Goal: Transaction & Acquisition: Purchase product/service

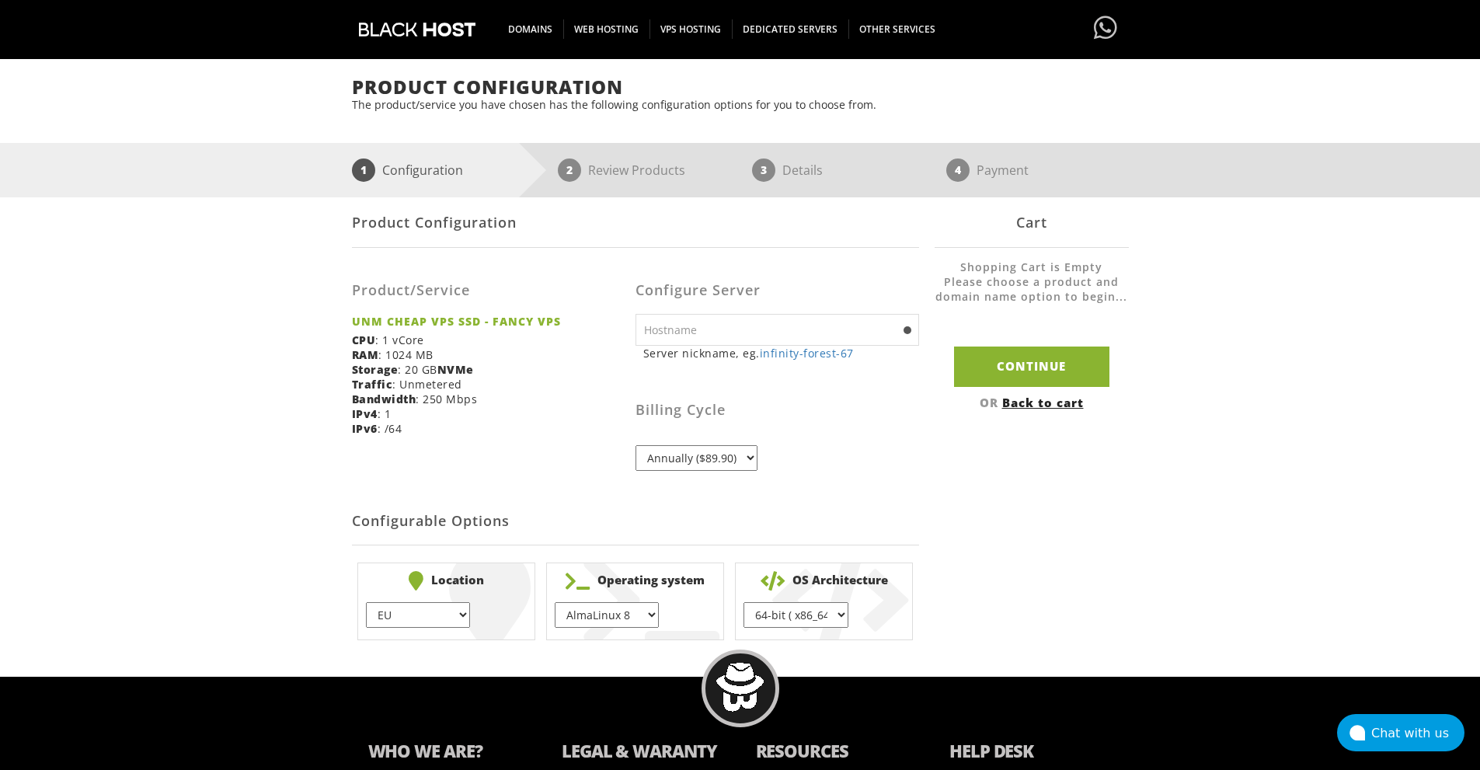
click at [824, 332] on input "text" at bounding box center [776, 330] width 283 height 32
type input "A"
type input "aeow-1"
click at [750, 465] on select "Annually ($89.90)" at bounding box center [696, 458] width 122 height 26
click at [748, 458] on select "Annually ($89.90)" at bounding box center [696, 458] width 122 height 26
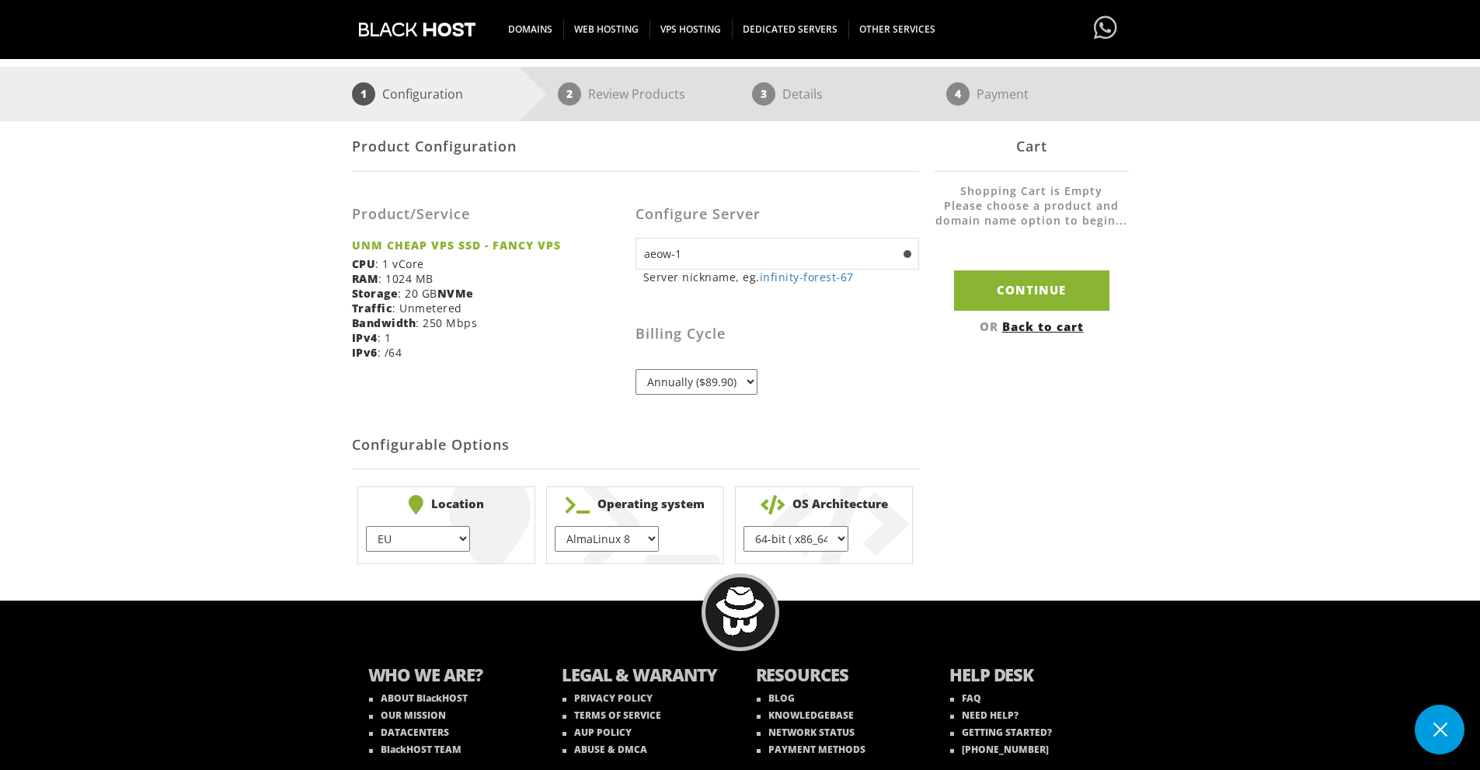
scroll to position [259, 0]
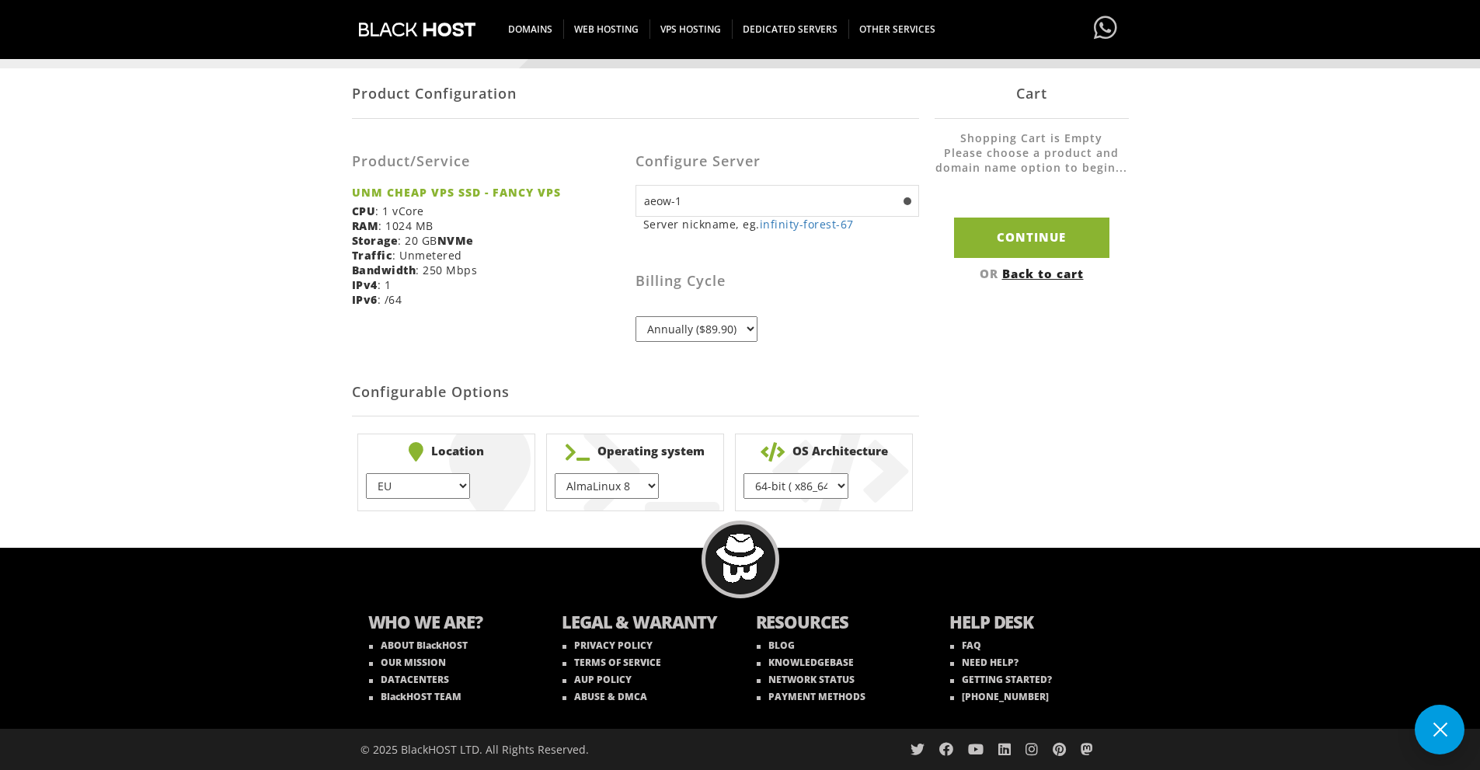
click at [445, 487] on select "EU } USA } London } Amsterdam } Vienna } Chicago }" at bounding box center [418, 486] width 104 height 26
select select "1226"
click at [366, 473] on select "EU } USA } London } Amsterdam } Vienna } Chicago }" at bounding box center [418, 486] width 104 height 26
click at [642, 489] on select "AlmaLinux 8 } AlmaLinux 9 } AlmaLinux 10 } Rocky Linux 8 } CentOS 7 } CentOS 8 …" at bounding box center [607, 486] width 104 height 26
click at [909, 387] on h2 "Configurable Options" at bounding box center [635, 392] width 567 height 47
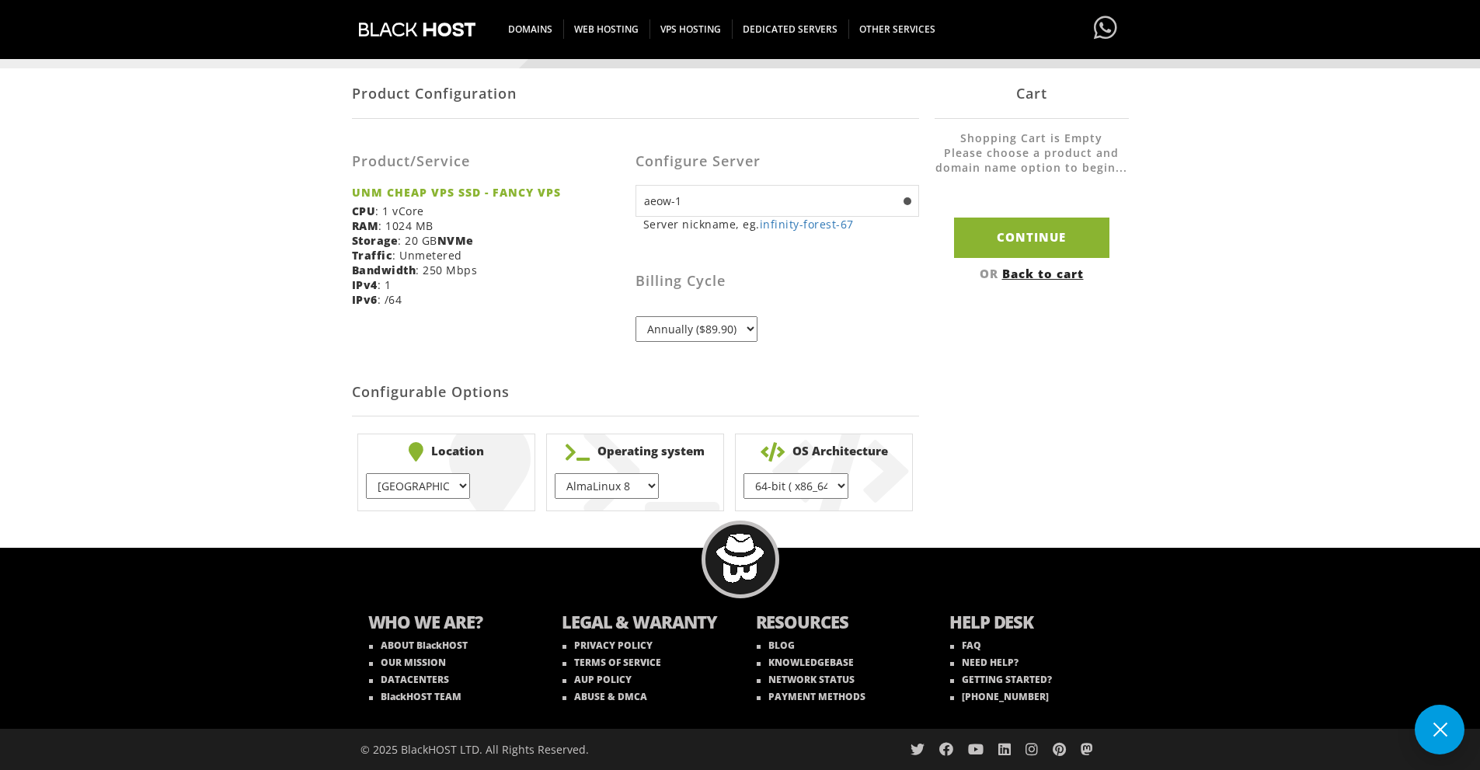
click at [825, 498] on select "64-bit ( x86_64 ) } 32-bit ( i686 ) }" at bounding box center [795, 486] width 104 height 26
click at [843, 484] on select "64-bit ( x86_64 ) } 32-bit ( i686 ) }" at bounding box center [795, 486] width 104 height 26
click at [638, 485] on select "AlmaLinux 8 } AlmaLinux 9 } AlmaLinux 10 } Rocky Linux 8 } CentOS 7 } CentOS 8 …" at bounding box center [607, 486] width 104 height 26
select select "1223"
click at [555, 473] on select "AlmaLinux 8 } AlmaLinux 9 } AlmaLinux 10 } Rocky Linux 8 } CentOS 7 } CentOS 8 …" at bounding box center [607, 486] width 104 height 26
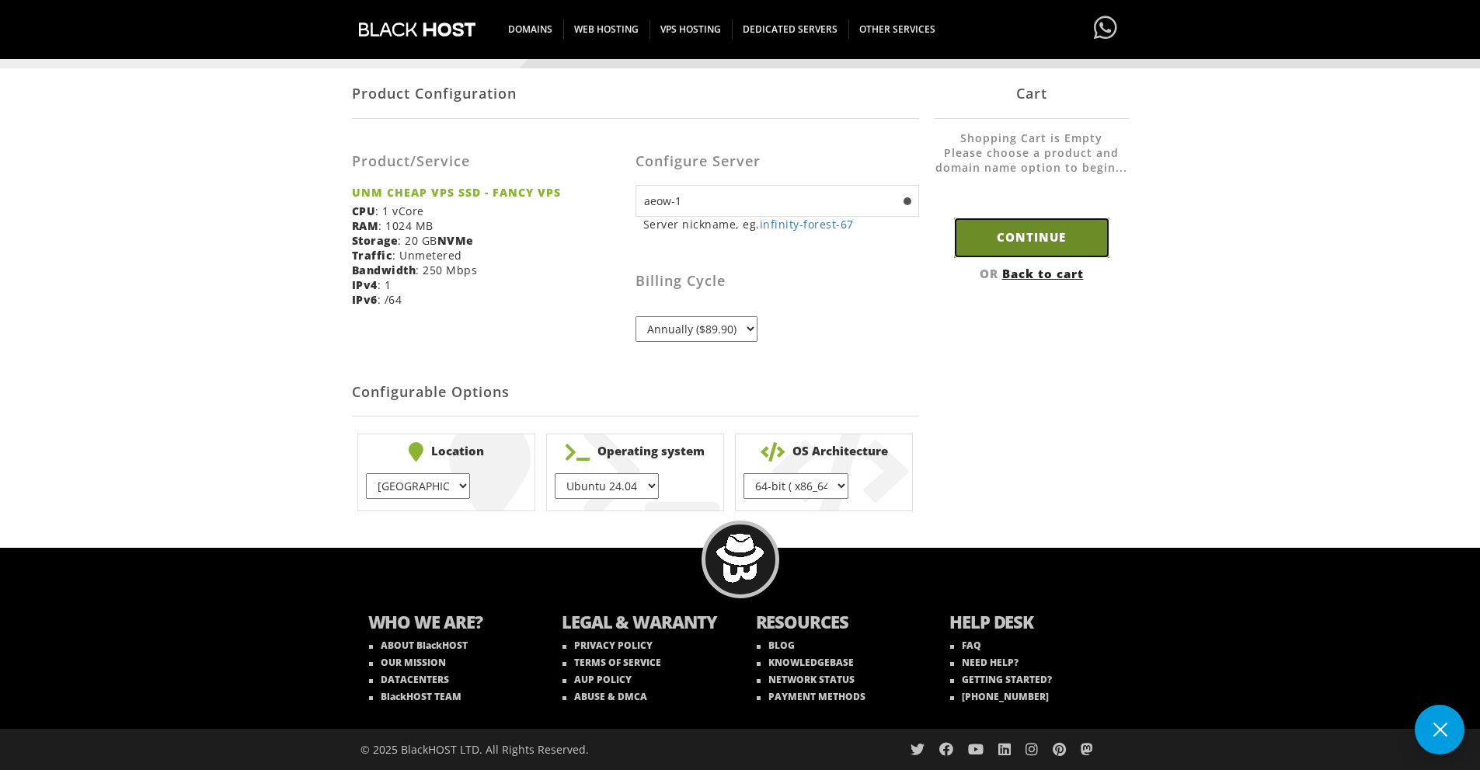
click at [1049, 234] on input "Continue" at bounding box center [1031, 237] width 155 height 40
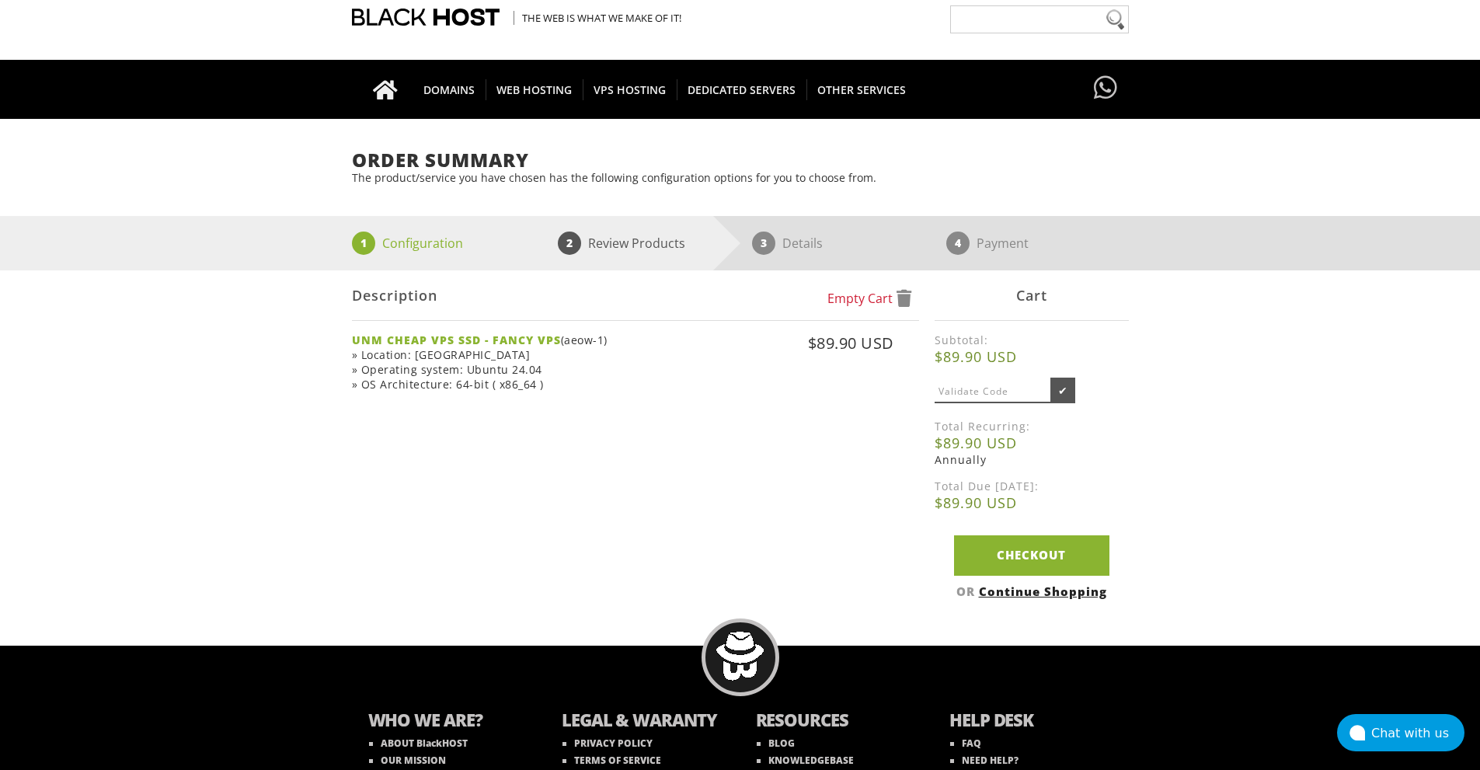
scroll to position [25, 0]
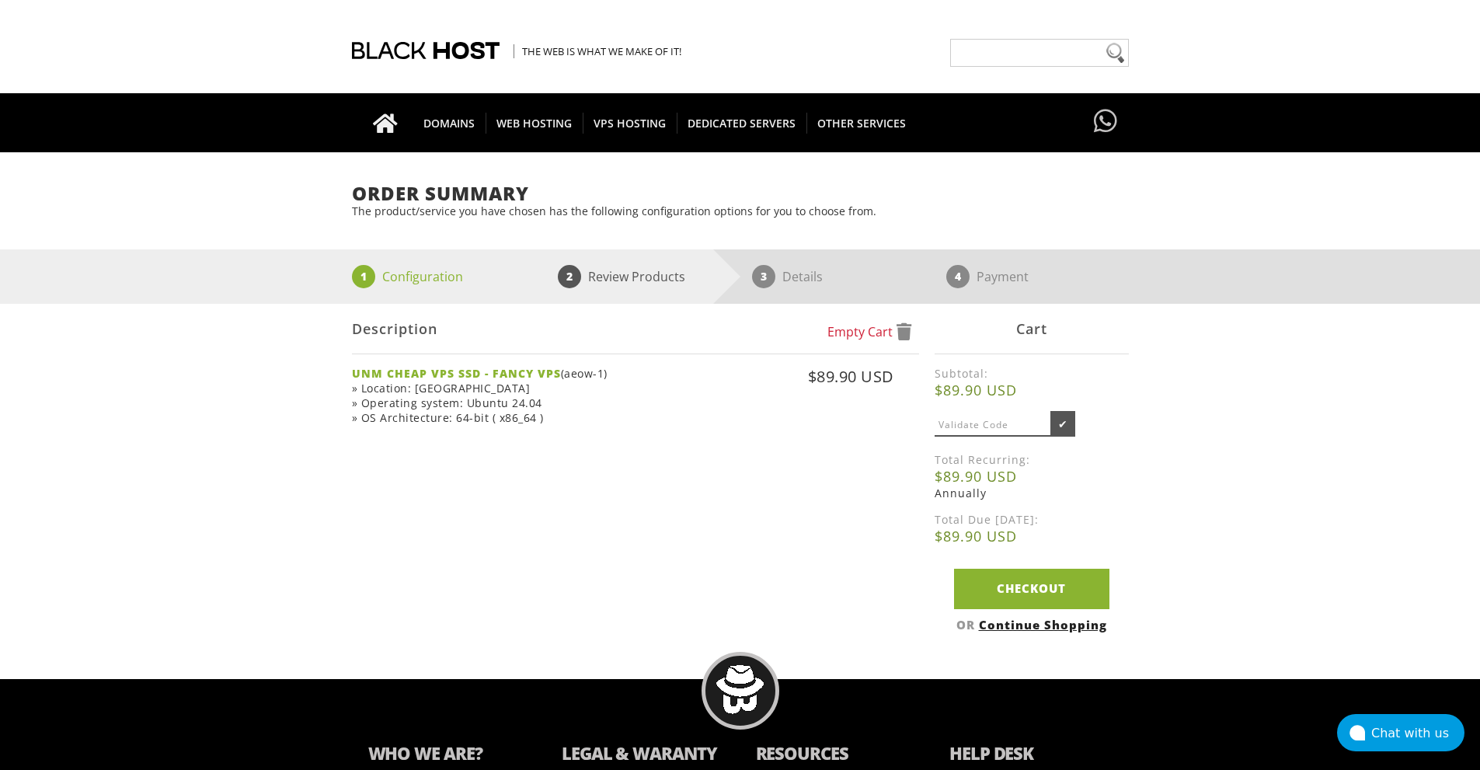
click at [584, 280] on li "2 Review Products" at bounding box center [643, 276] width 194 height 54
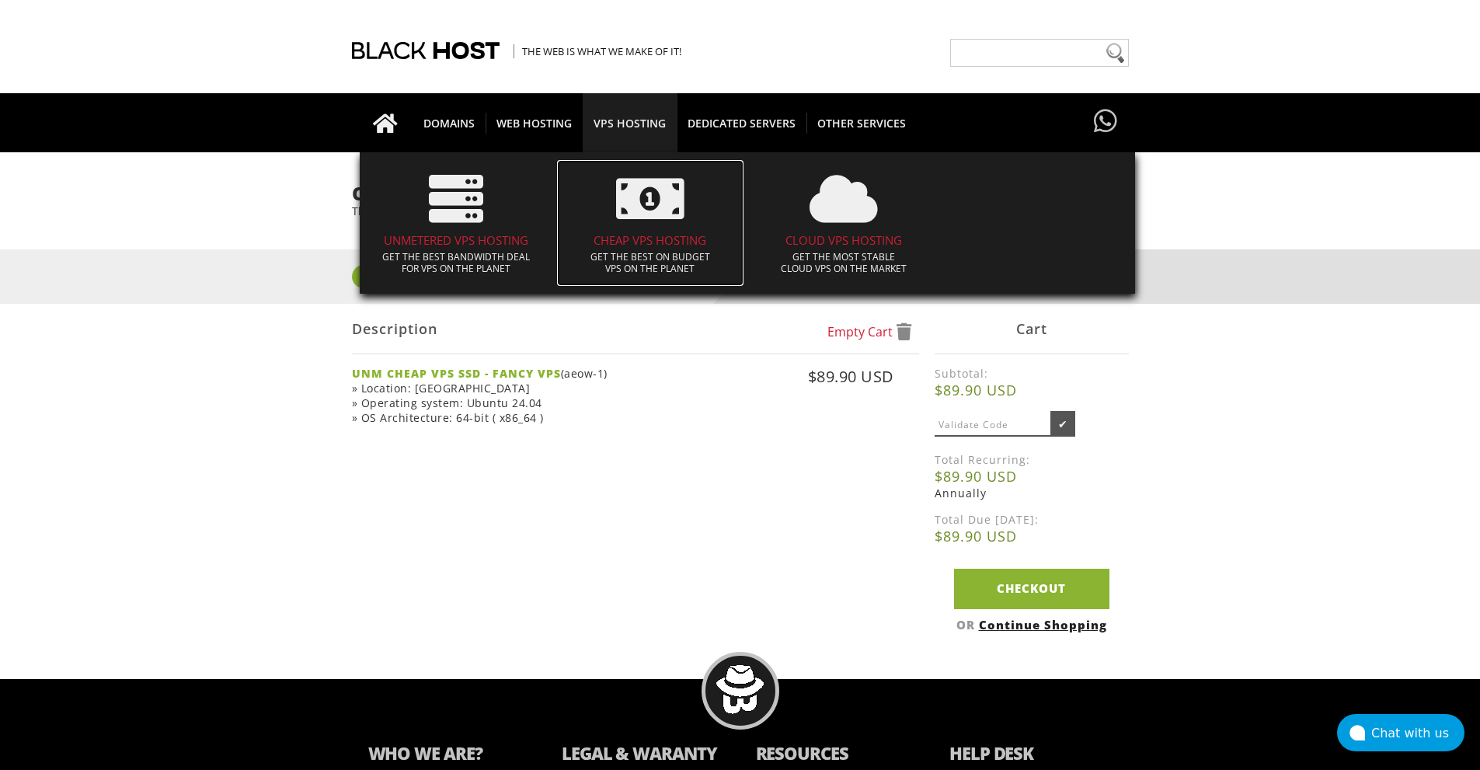
click at [645, 234] on h4 "CHEAP VPS HOSTING" at bounding box center [650, 240] width 171 height 13
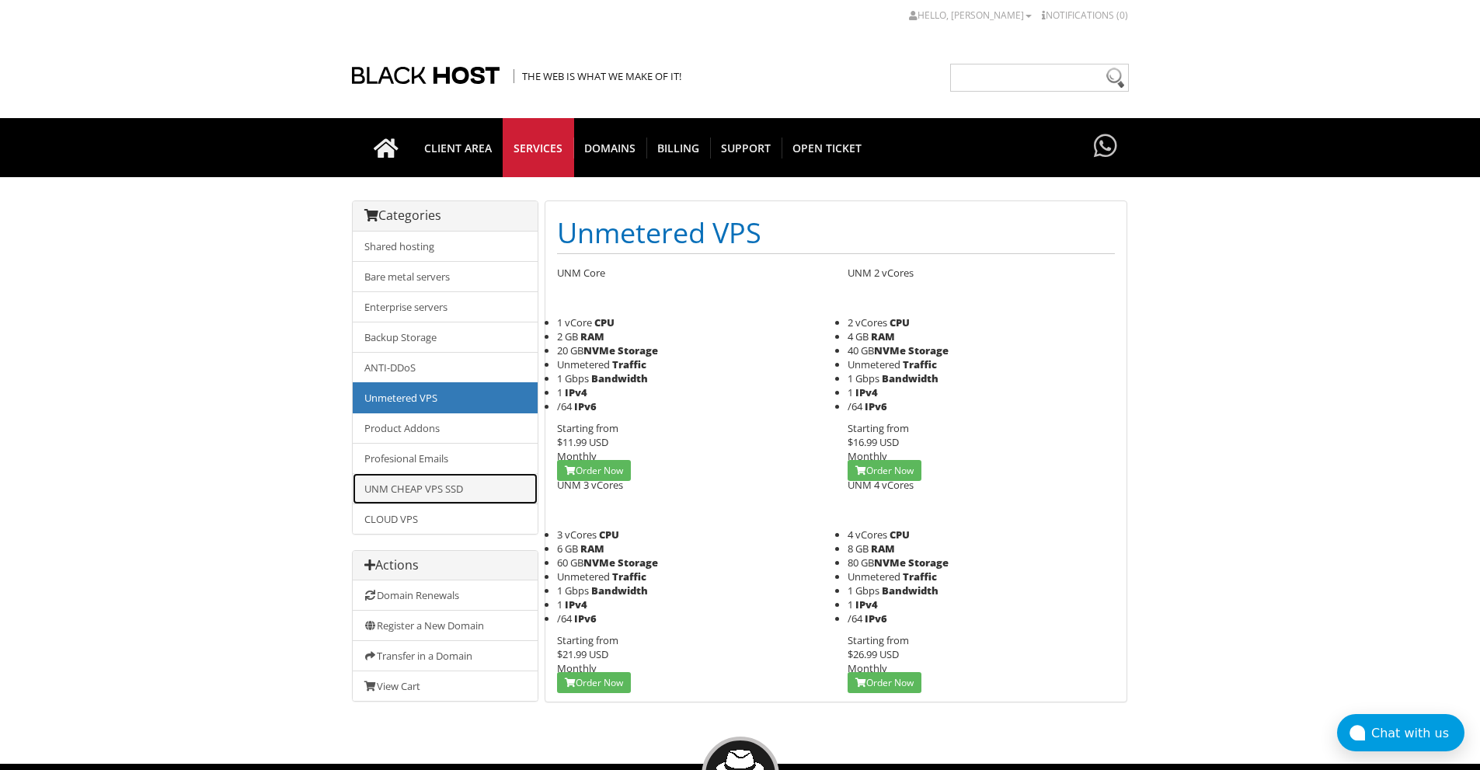
click at [464, 482] on link "UNM CHEAP VPS SSD" at bounding box center [445, 488] width 185 height 31
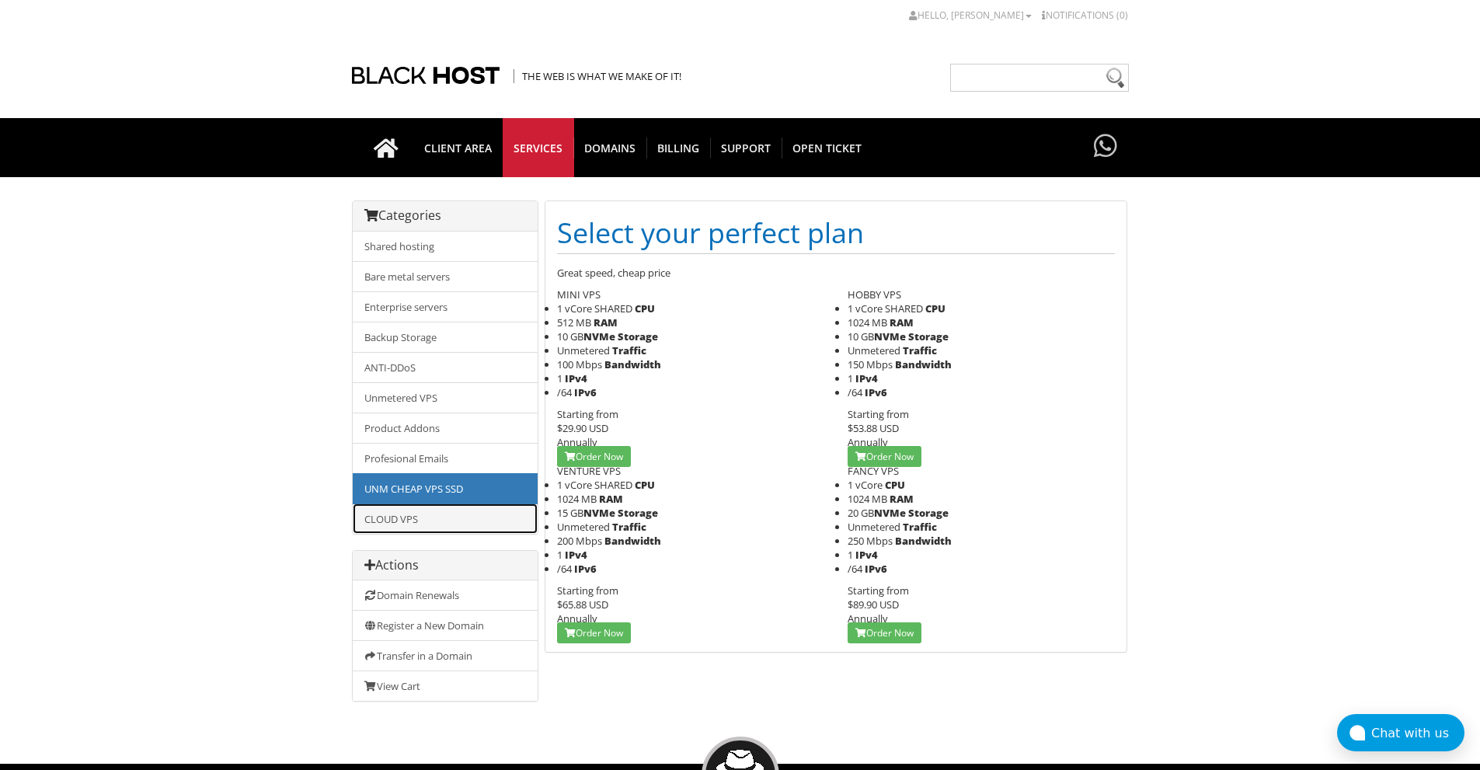
click at [448, 511] on link "CLOUD VPS" at bounding box center [445, 518] width 185 height 30
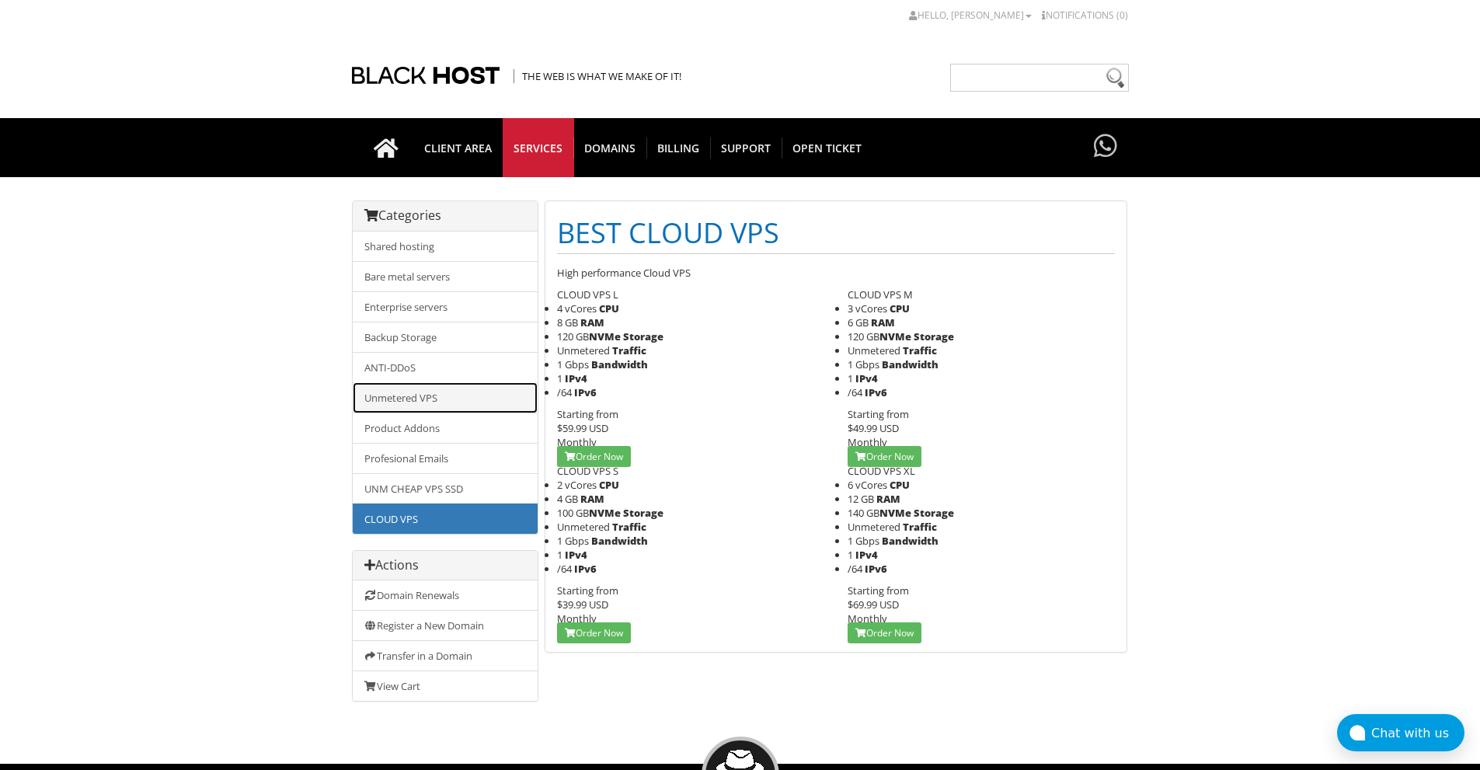
click at [468, 404] on link "Unmetered VPS" at bounding box center [445, 397] width 185 height 31
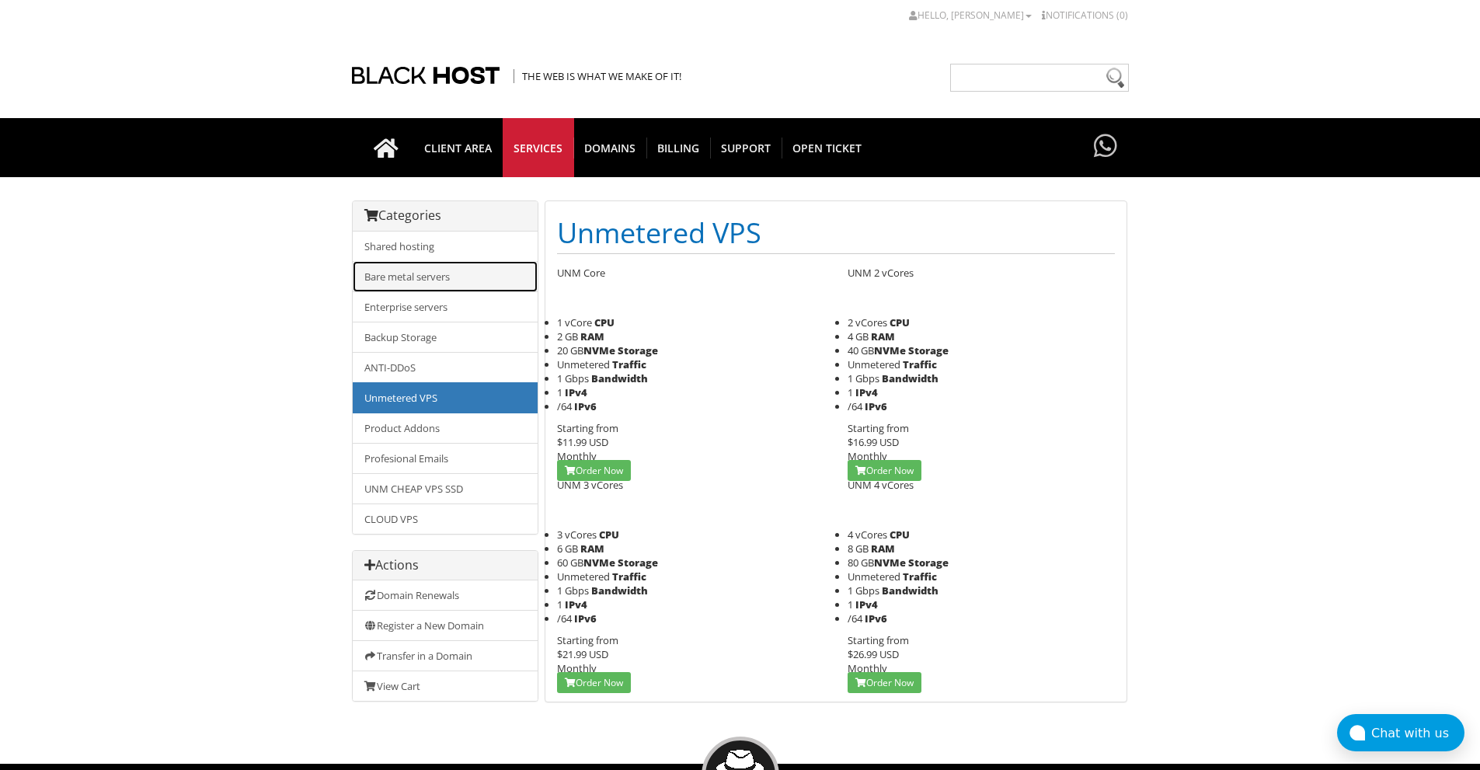
click at [447, 280] on link "Bare metal servers" at bounding box center [445, 276] width 185 height 31
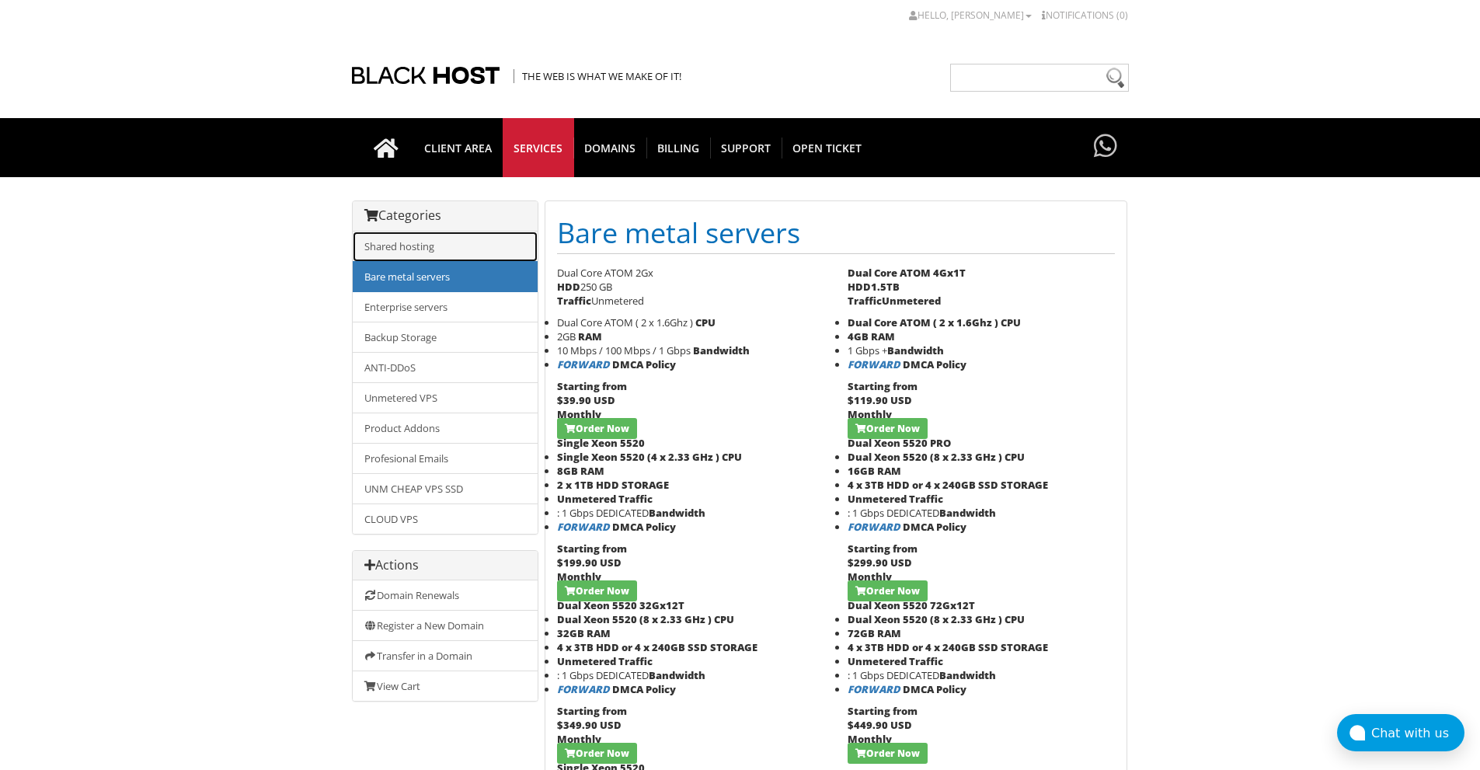
click at [447, 254] on link "Shared hosting" at bounding box center [445, 246] width 185 height 30
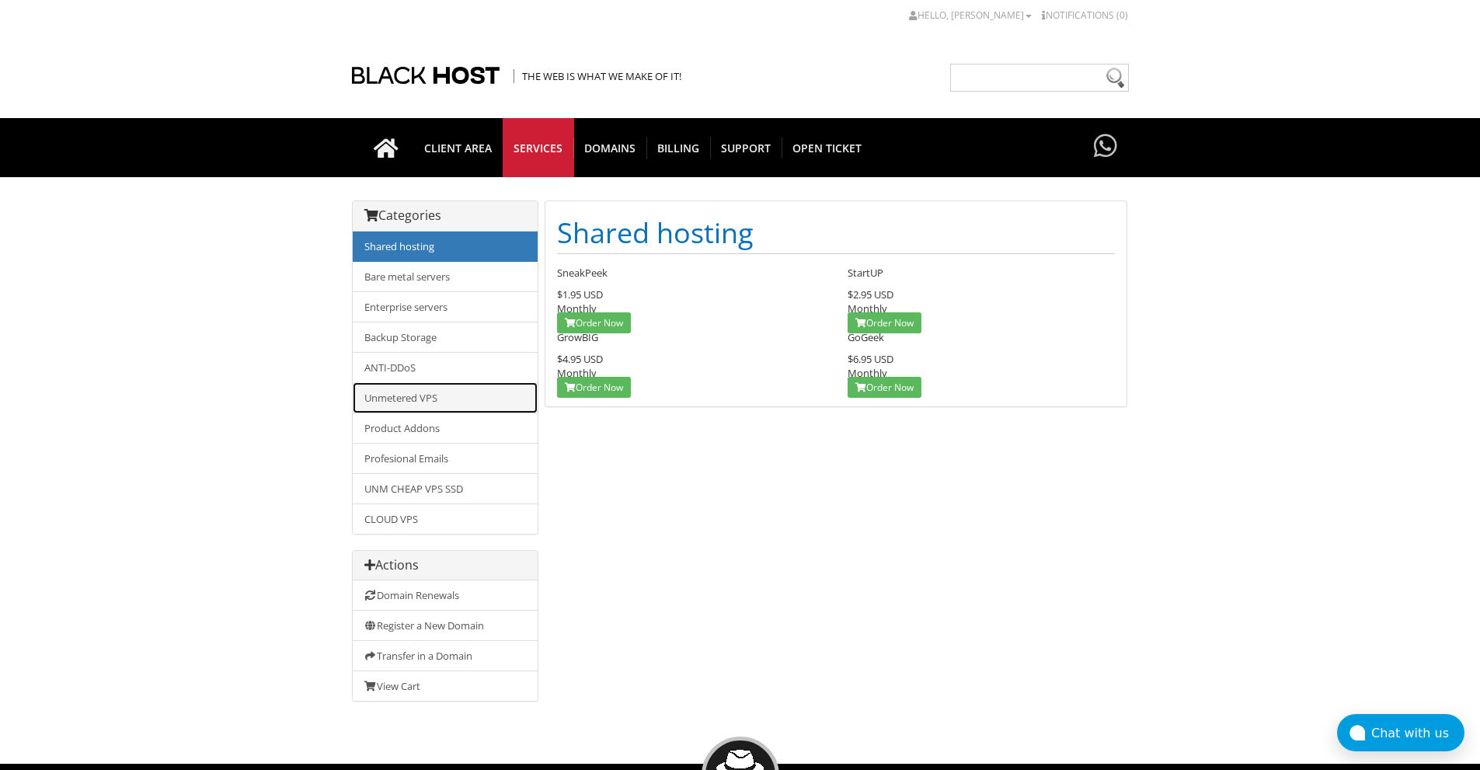
click at [456, 400] on link "Unmetered VPS" at bounding box center [445, 397] width 185 height 31
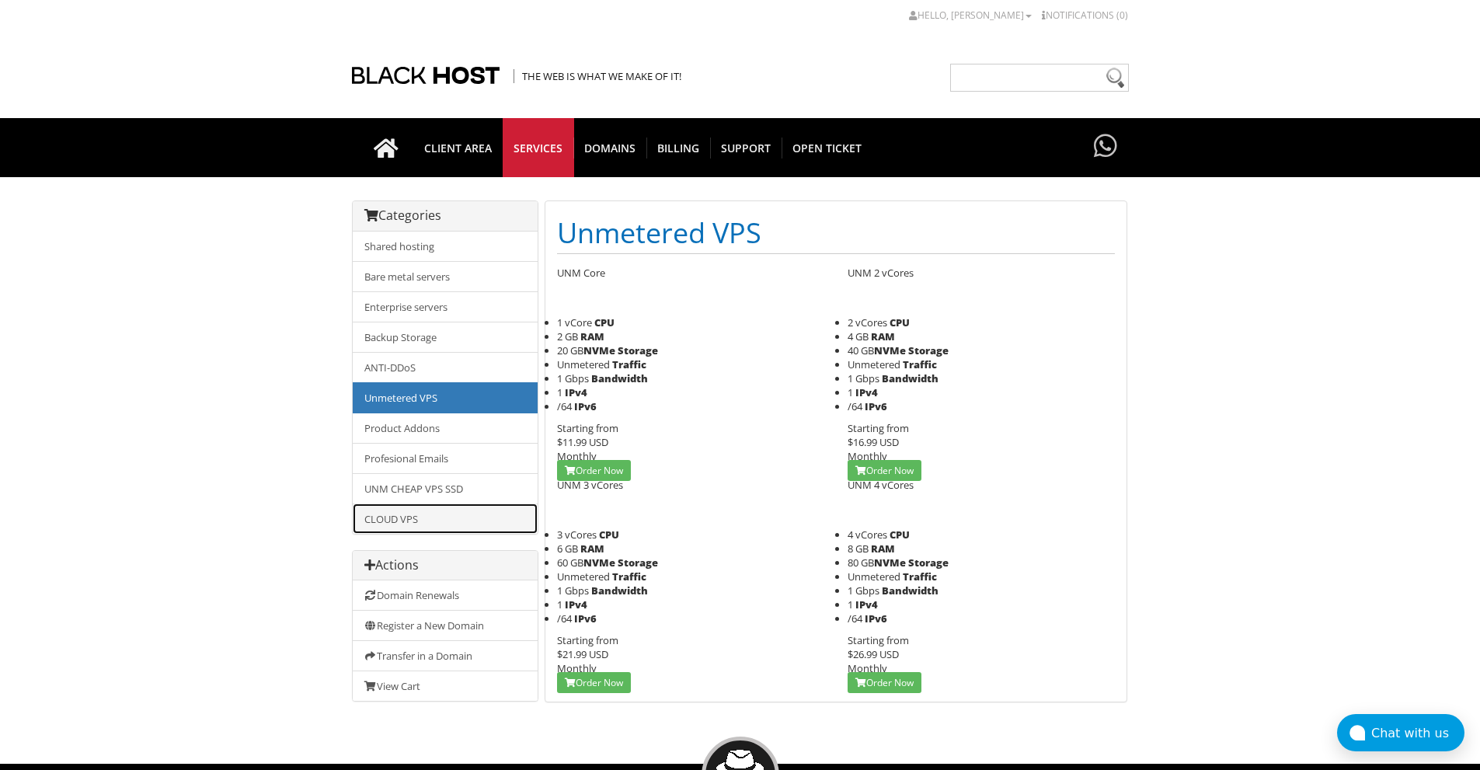
click at [421, 510] on link "CLOUD VPS" at bounding box center [445, 518] width 185 height 30
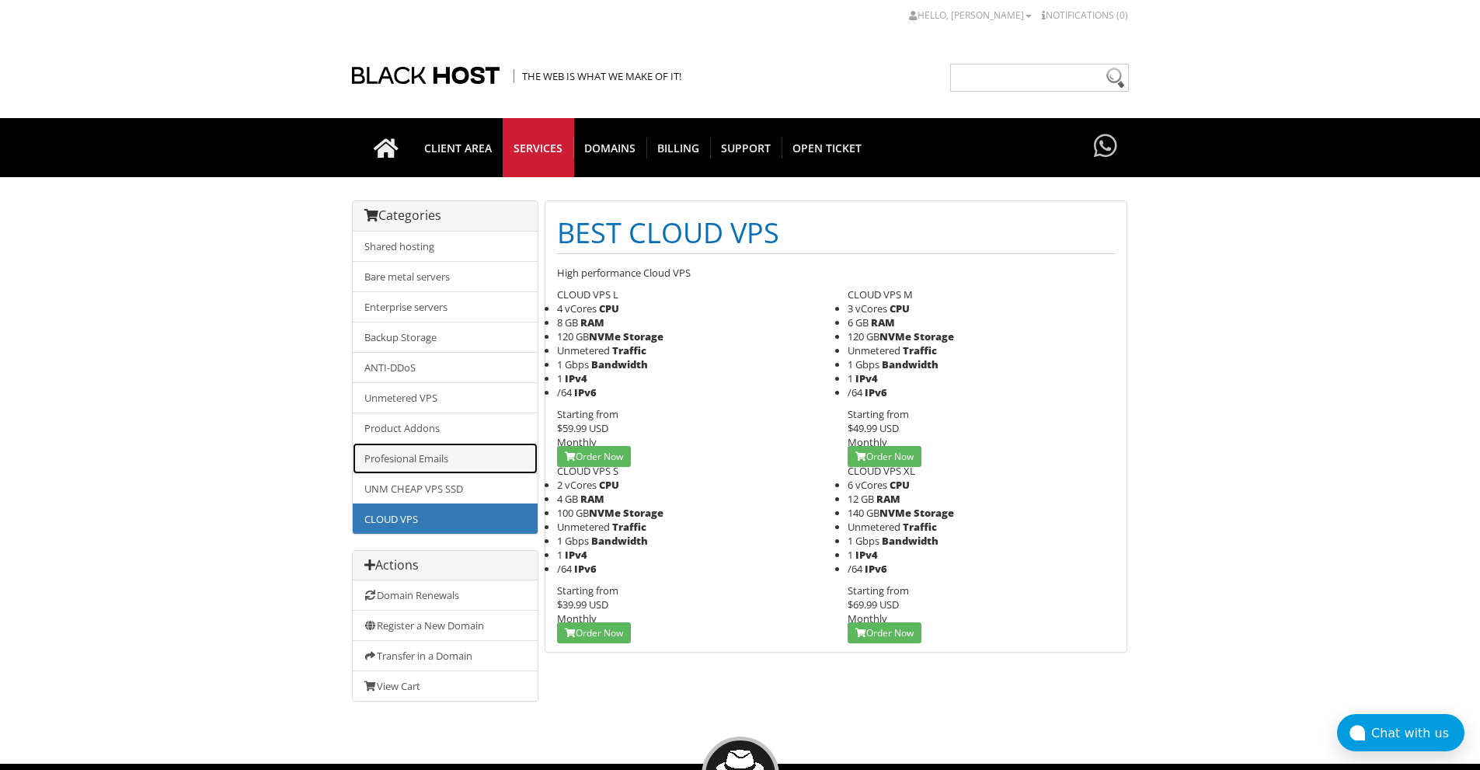
click at [457, 458] on link "Profesional Emails" at bounding box center [445, 458] width 185 height 31
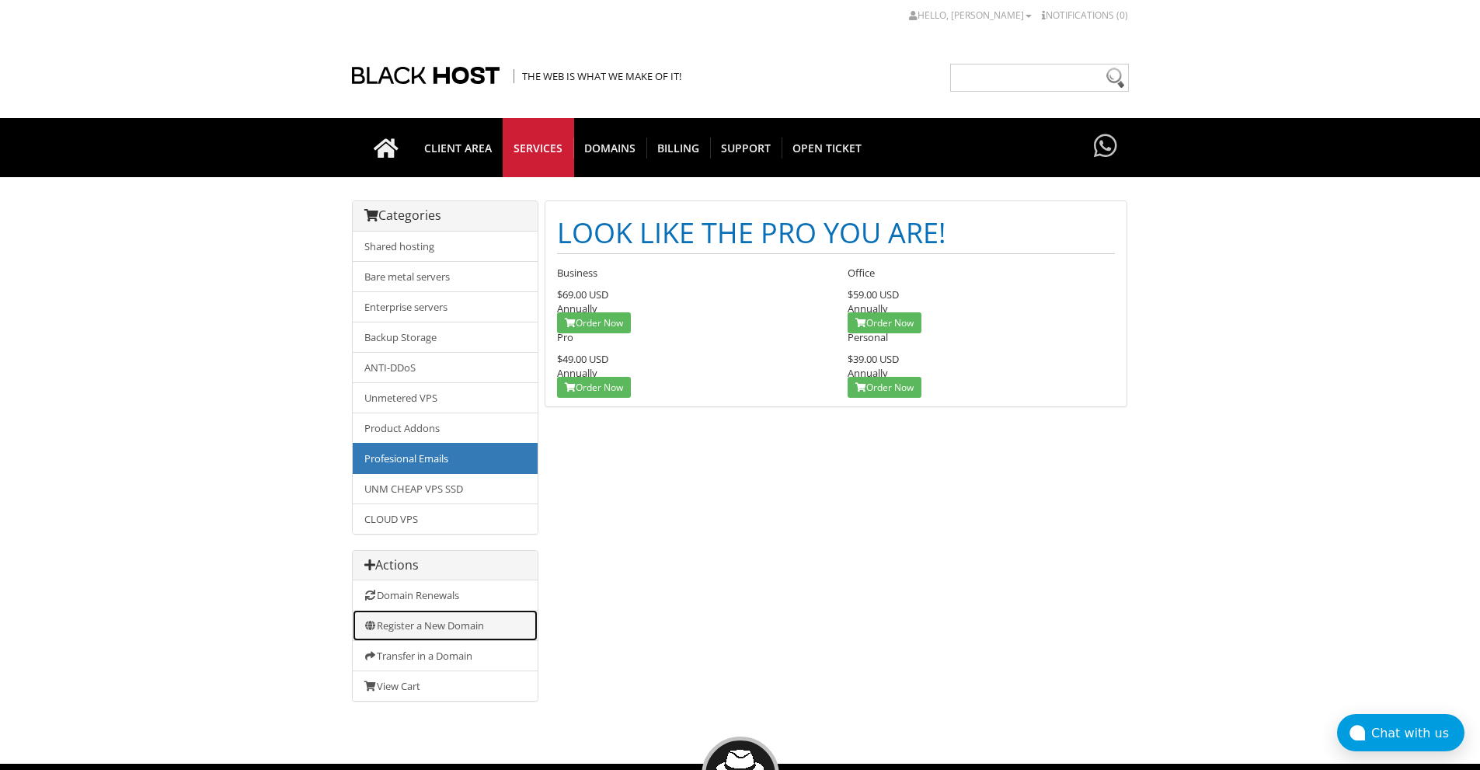
click at [465, 628] on link "Register a New Domain" at bounding box center [445, 625] width 185 height 31
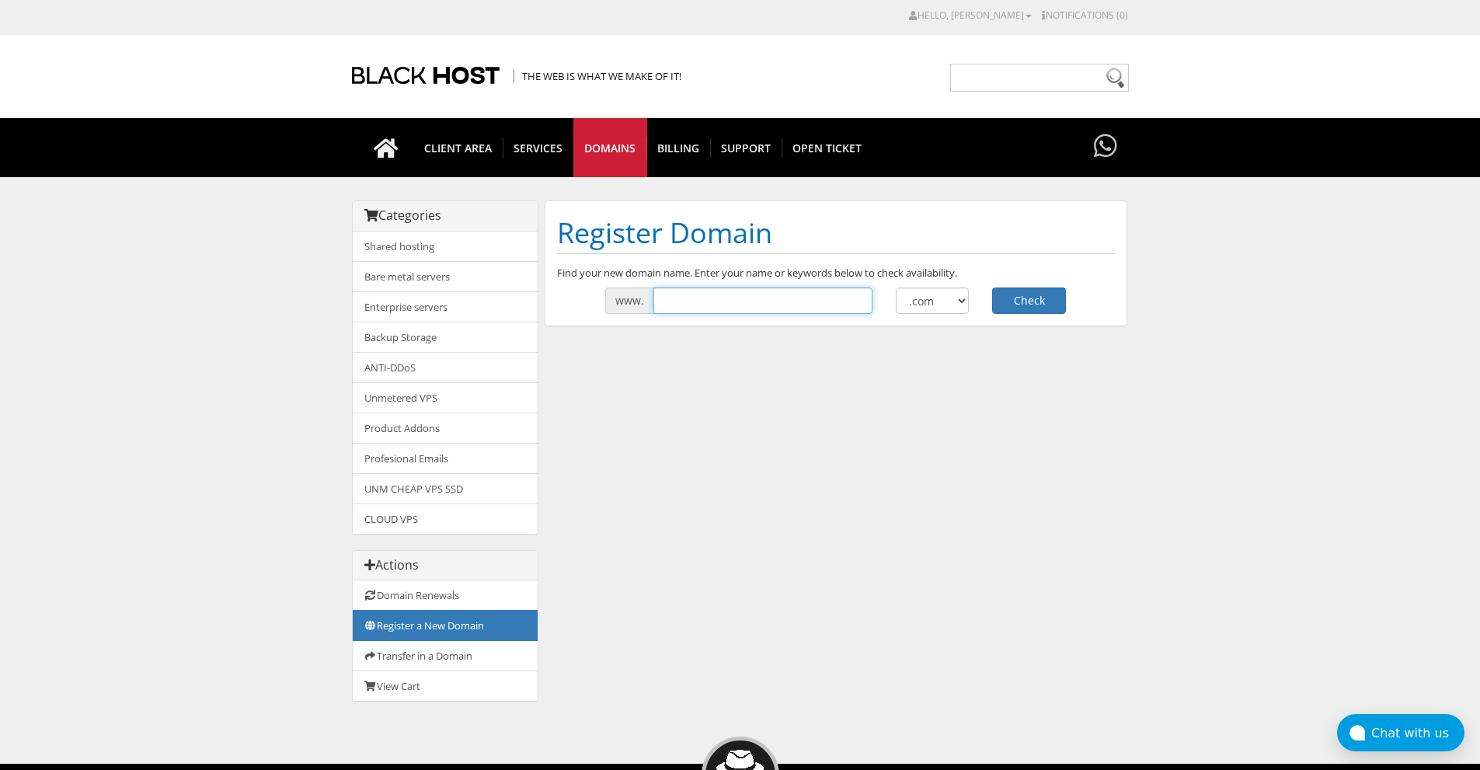
click at [677, 303] on input "text" at bounding box center [762, 300] width 219 height 26
type input "aetherow"
click at [1042, 289] on button "Check" at bounding box center [1029, 300] width 74 height 26
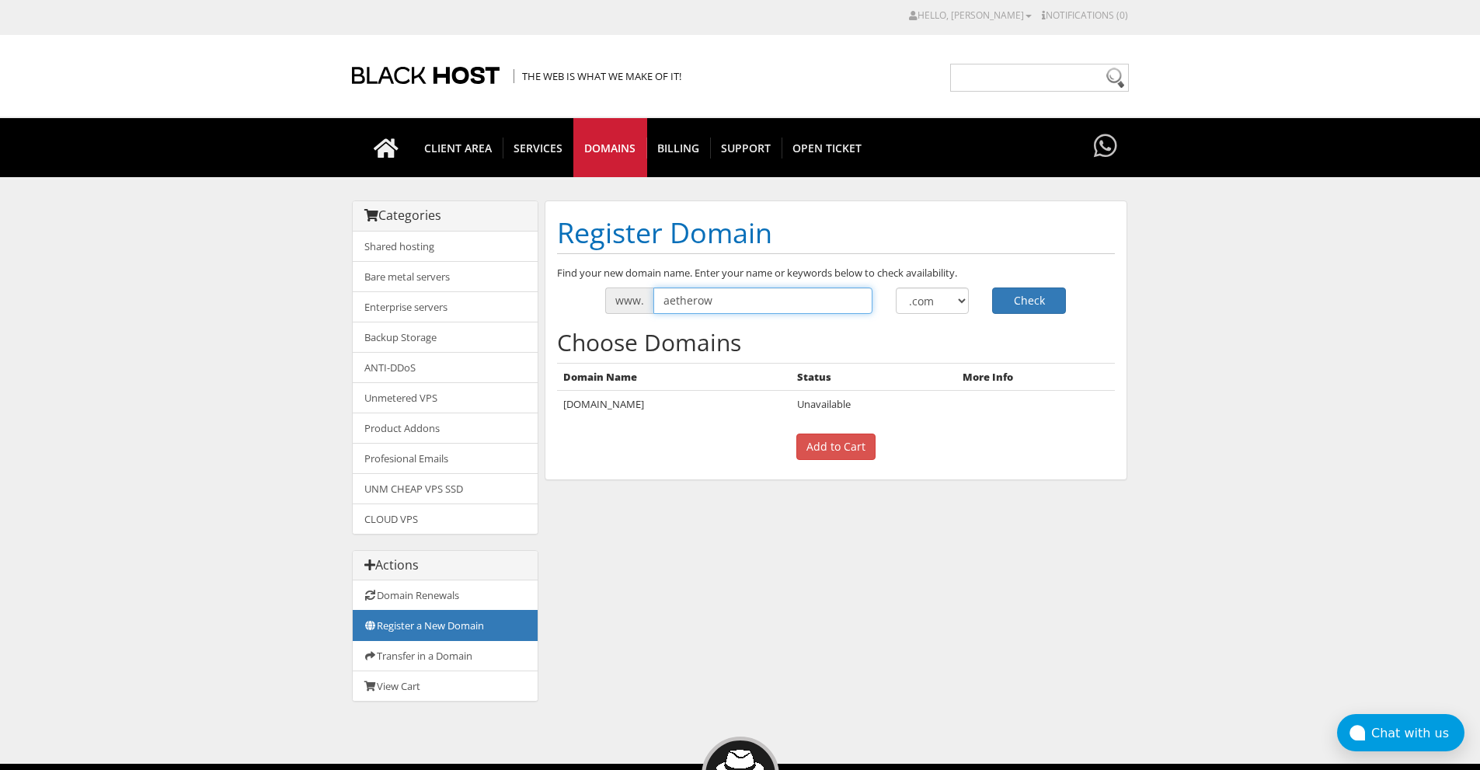
click at [715, 294] on input "aetherow" at bounding box center [762, 300] width 219 height 26
type input "aetherows"
click at [1010, 301] on button "Check" at bounding box center [1029, 300] width 74 height 26
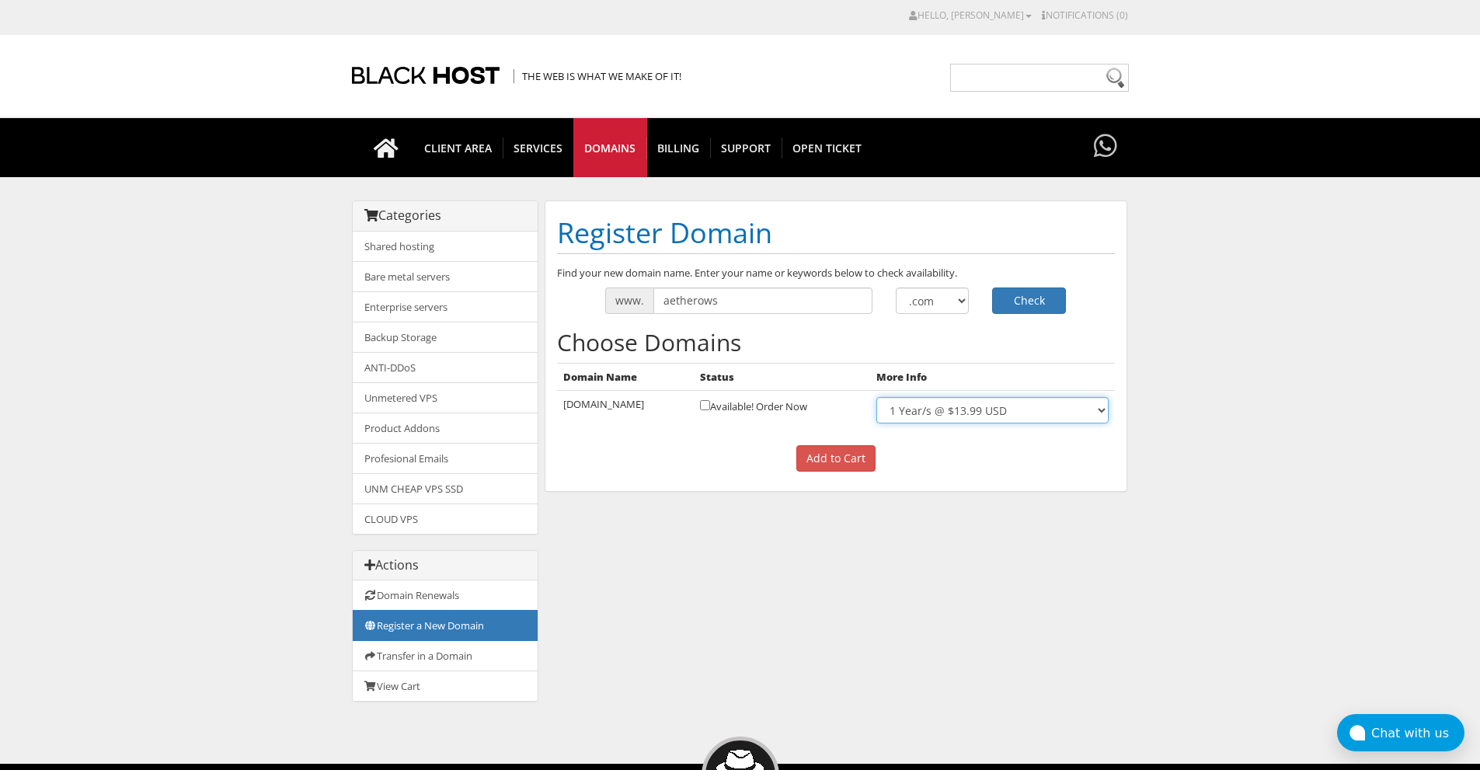
click at [1043, 405] on select "1 Year/s @ $13.99 USD" at bounding box center [991, 410] width 231 height 26
click at [396, 151] on icon at bounding box center [386, 148] width 56 height 22
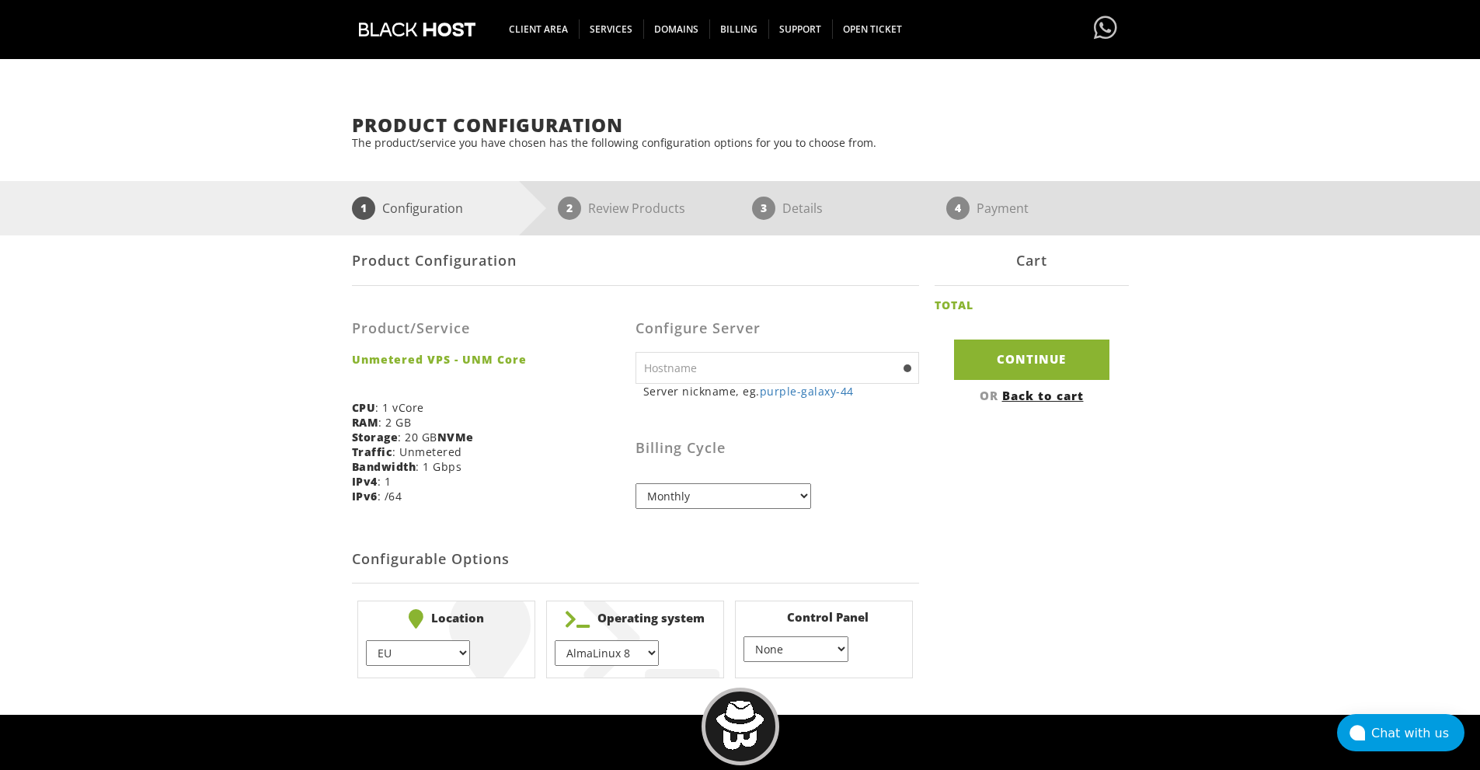
scroll to position [130, 0]
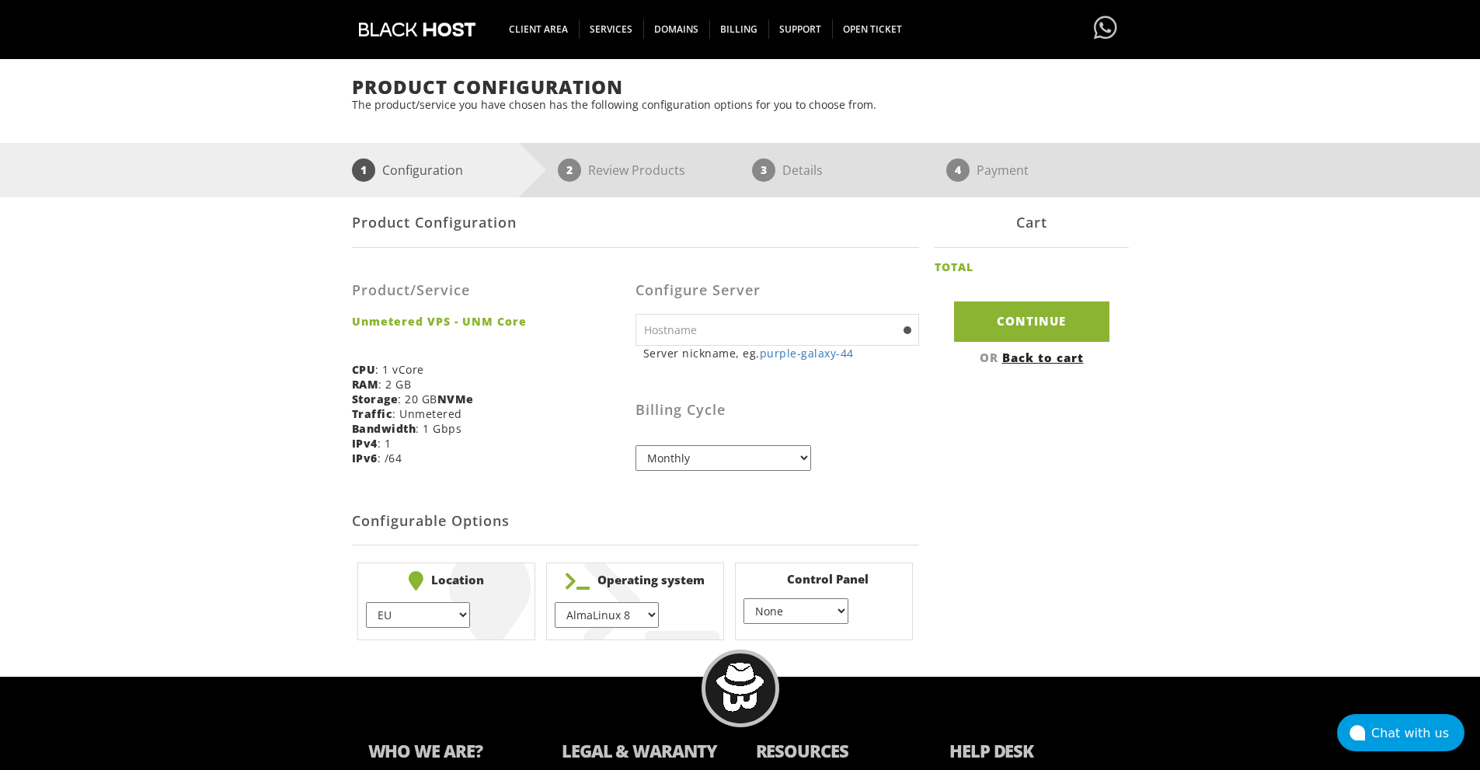
click at [756, 322] on input "text" at bounding box center [776, 330] width 283 height 32
type input "aeow-1"
click at [782, 446] on select "Monthly Quarterly (Save: ~5%) Semi-Annually (Save: ~10%) Annually (Save: ~15%) …" at bounding box center [723, 458] width 176 height 26
select select "semiannually"
click at [635, 445] on select "Monthly Quarterly (Save: ~5%) Semi-Annually (Save: ~10%) Annually (Save: ~15%) …" at bounding box center [723, 458] width 176 height 26
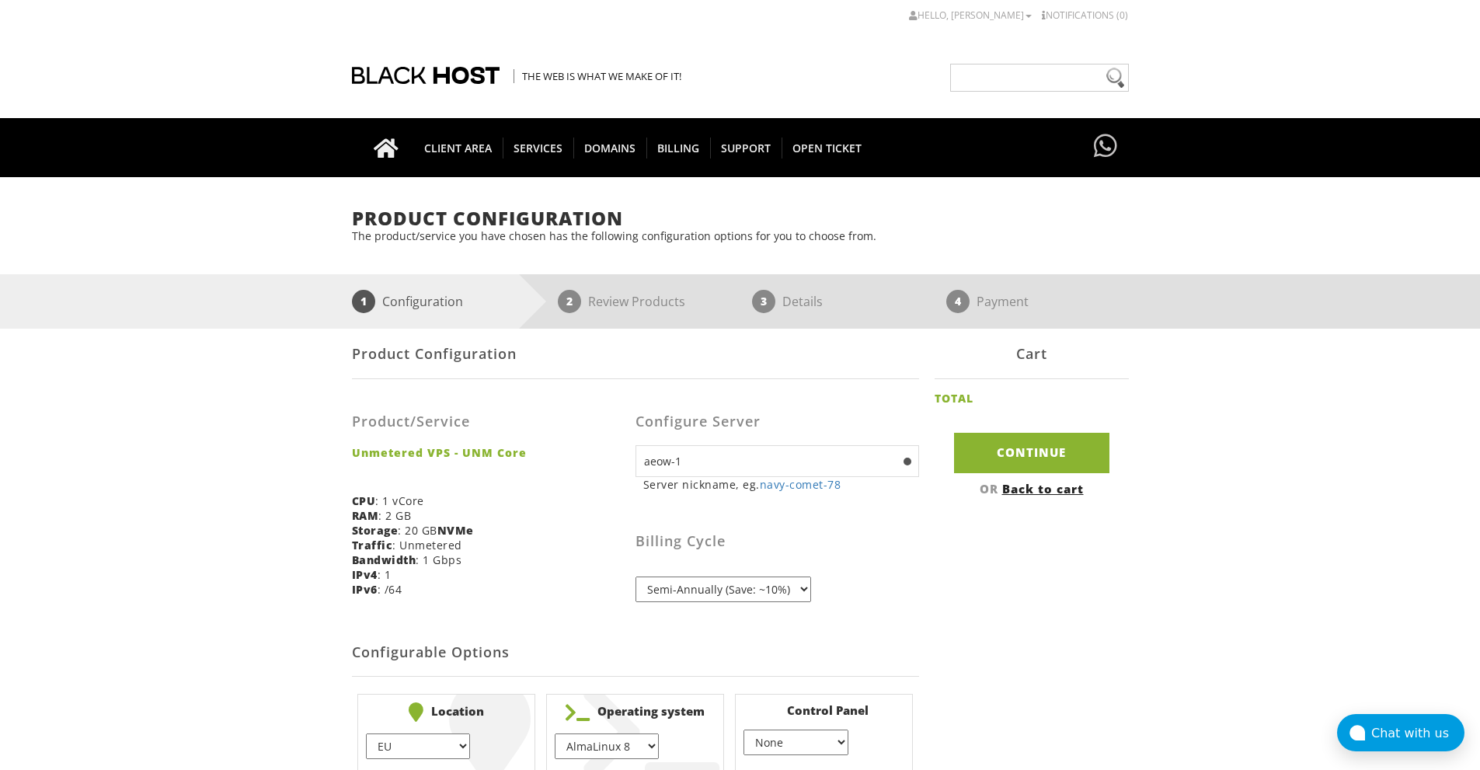
scroll to position [130, 0]
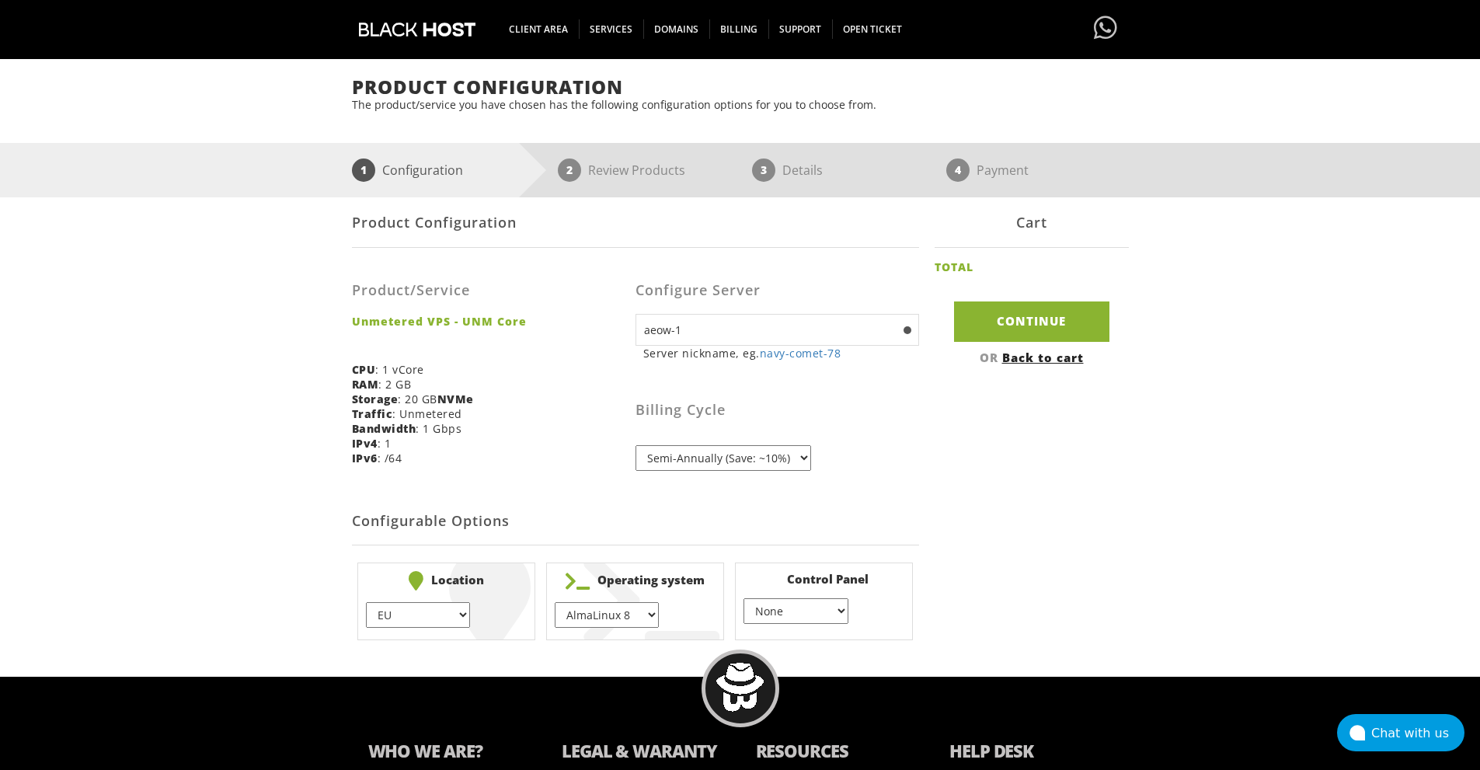
drag, startPoint x: 655, startPoint y: 141, endPoint x: 950, endPoint y: 30, distance: 315.3
click at [963, 25] on ul "CLIENT AREA SERVICES My Services View & Manage your active hosting services Ord…" at bounding box center [747, 29] width 775 height 59
click at [458, 620] on select "EU } USA } London } Amsterdam } Vienna } Chicago }" at bounding box center [418, 615] width 104 height 26
click at [366, 602] on select "EU } USA } London } Amsterdam } Vienna } Chicago }" at bounding box center [418, 615] width 104 height 26
click at [449, 620] on select "EU } USA } London } Amsterdam } Vienna } Chicago }" at bounding box center [418, 615] width 104 height 26
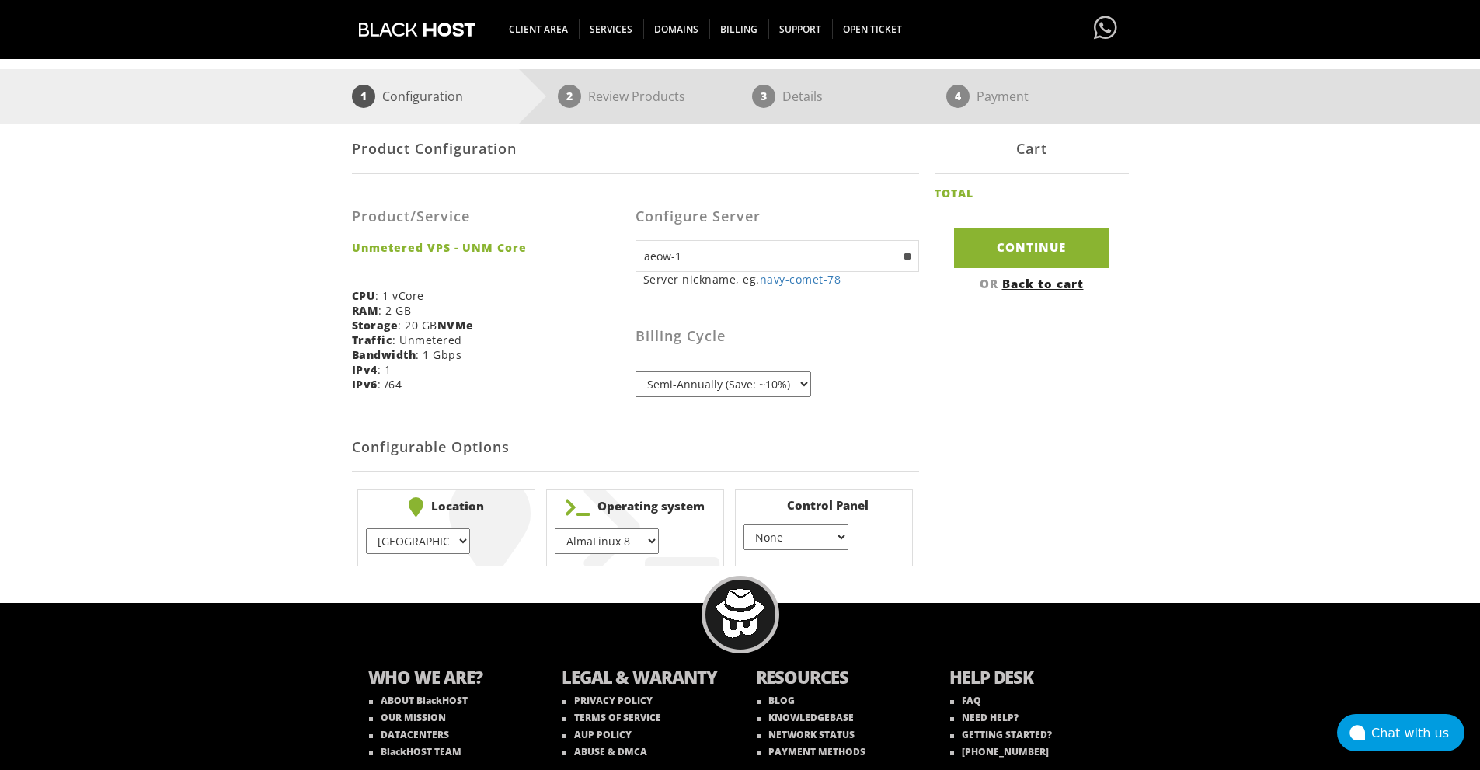
scroll to position [259, 0]
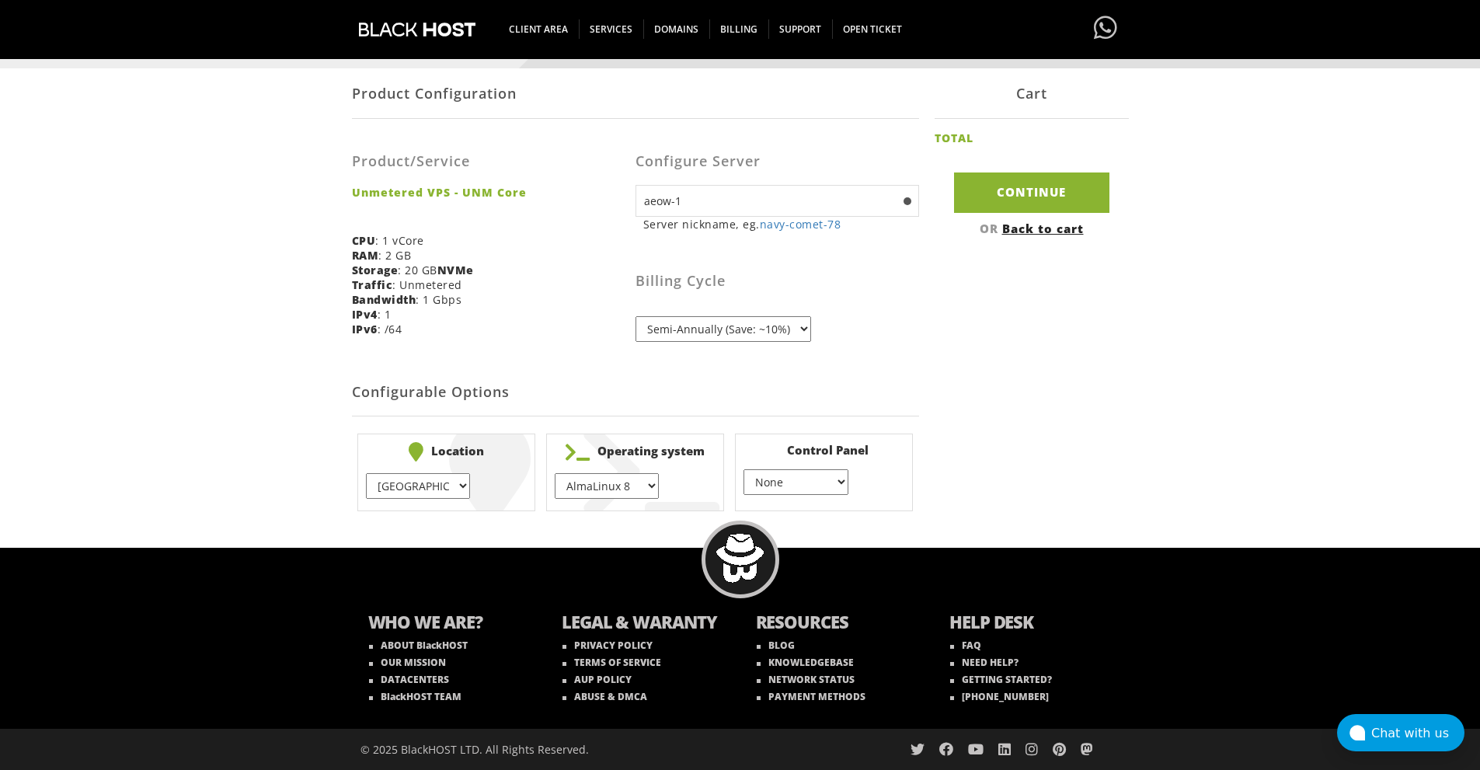
click at [459, 486] on select "EU } USA } London } Amsterdam } Vienna } Chicago }" at bounding box center [418, 486] width 104 height 26
select select "1210"
click at [366, 473] on select "EU } USA } London } Amsterdam } Vienna } Chicago }" at bounding box center [418, 486] width 104 height 26
click at [628, 486] on select "AlmaLinux 8 } AlmaLinux 9 } AlmaLinux 10 } Rocky Linux 8 } Rocky Linux 9 } Cent…" at bounding box center [607, 486] width 104 height 26
select select "1208"
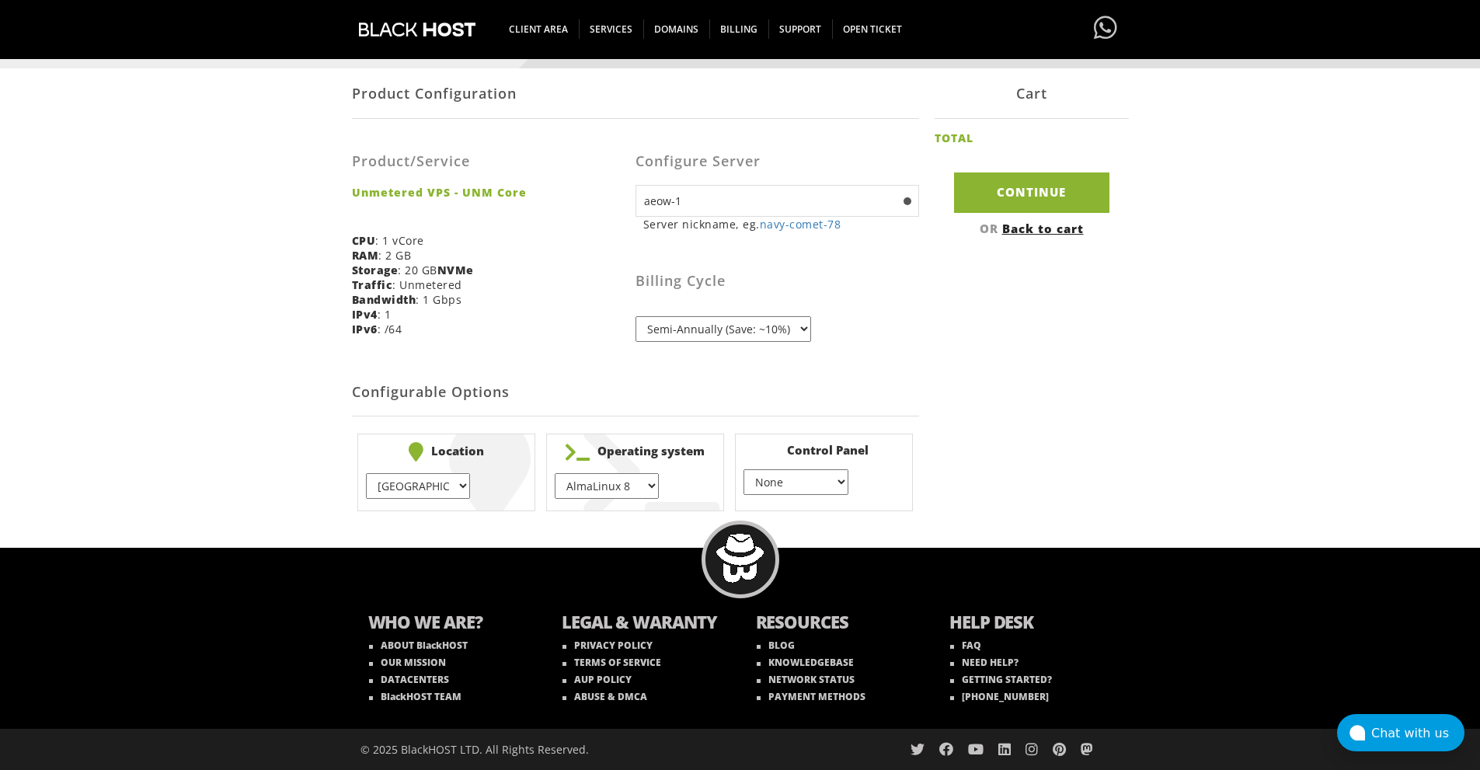
click at [555, 473] on select "AlmaLinux 8 } AlmaLinux 9 } AlmaLinux 10 } Rocky Linux 8 } Rocky Linux 9 } Cent…" at bounding box center [607, 486] width 104 height 26
click at [822, 480] on select "None } Virtualmin } Cpanel } DirectAdmin }" at bounding box center [795, 482] width 104 height 26
click at [743, 469] on select "None } Virtualmin } Cpanel } DirectAdmin }" at bounding box center [795, 482] width 104 height 26
click at [836, 482] on select "None } Virtualmin } Cpanel } DirectAdmin }" at bounding box center [795, 482] width 104 height 26
select select "254"
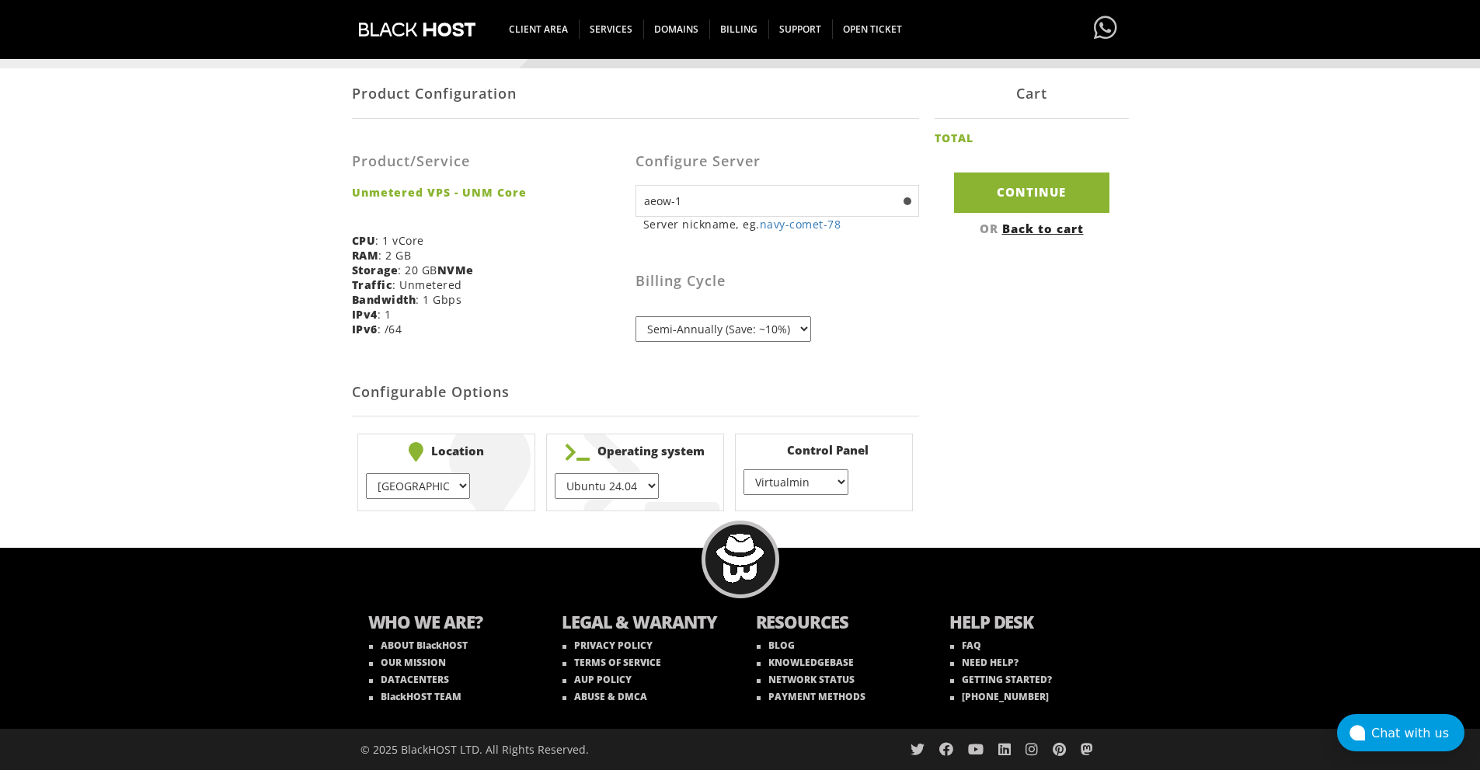
click at [743, 469] on select "None } Virtualmin } Cpanel } DirectAdmin }" at bounding box center [795, 482] width 104 height 26
click at [1045, 183] on input "Continue" at bounding box center [1031, 192] width 155 height 40
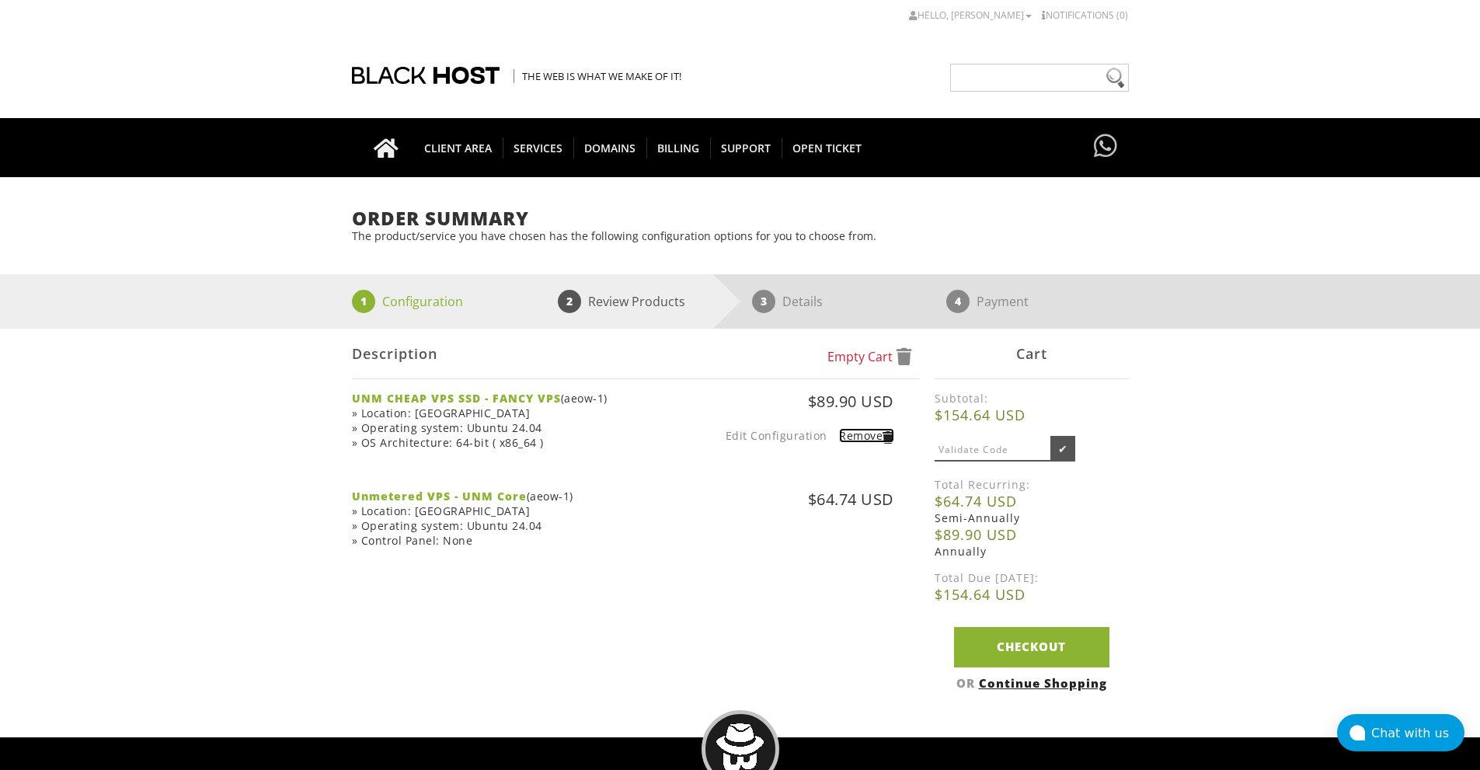
click at [854, 438] on link "Remove" at bounding box center [866, 435] width 55 height 15
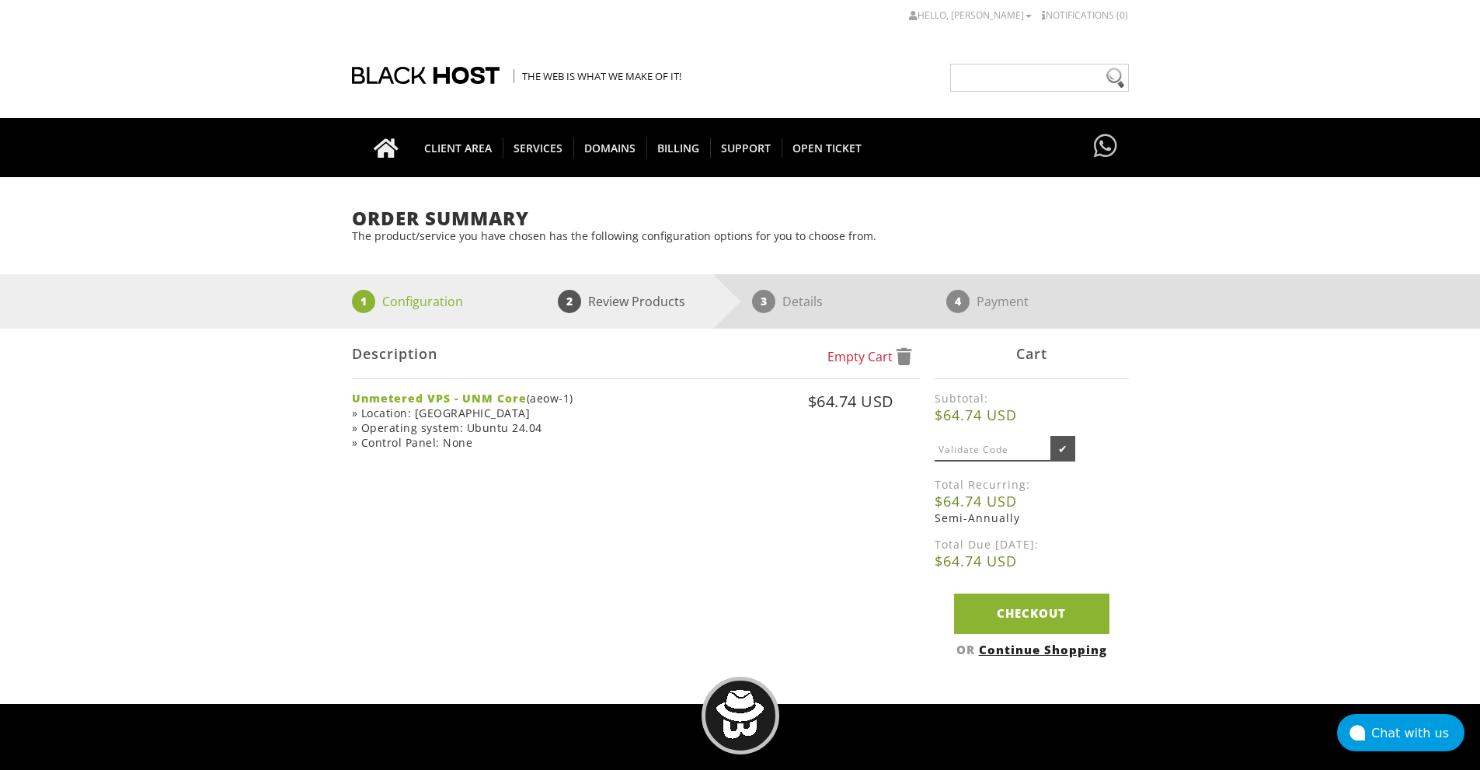
click at [1007, 447] on input "text" at bounding box center [992, 450] width 117 height 23
click at [1182, 455] on div "Order Summary The product/service you have chosen has the following configurati…" at bounding box center [740, 436] width 1480 height 457
click at [1037, 610] on link "Checkout" at bounding box center [1031, 613] width 155 height 40
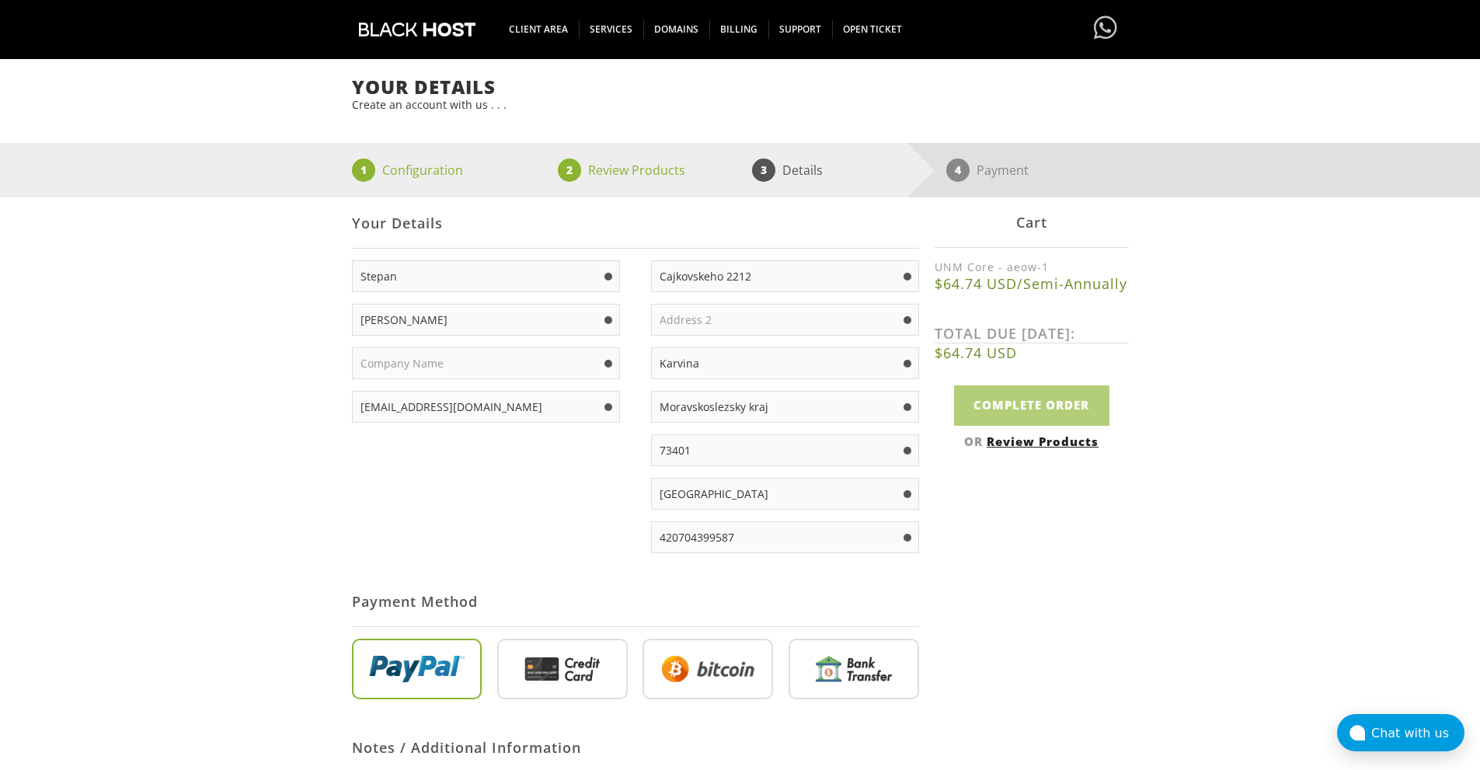
scroll to position [259, 0]
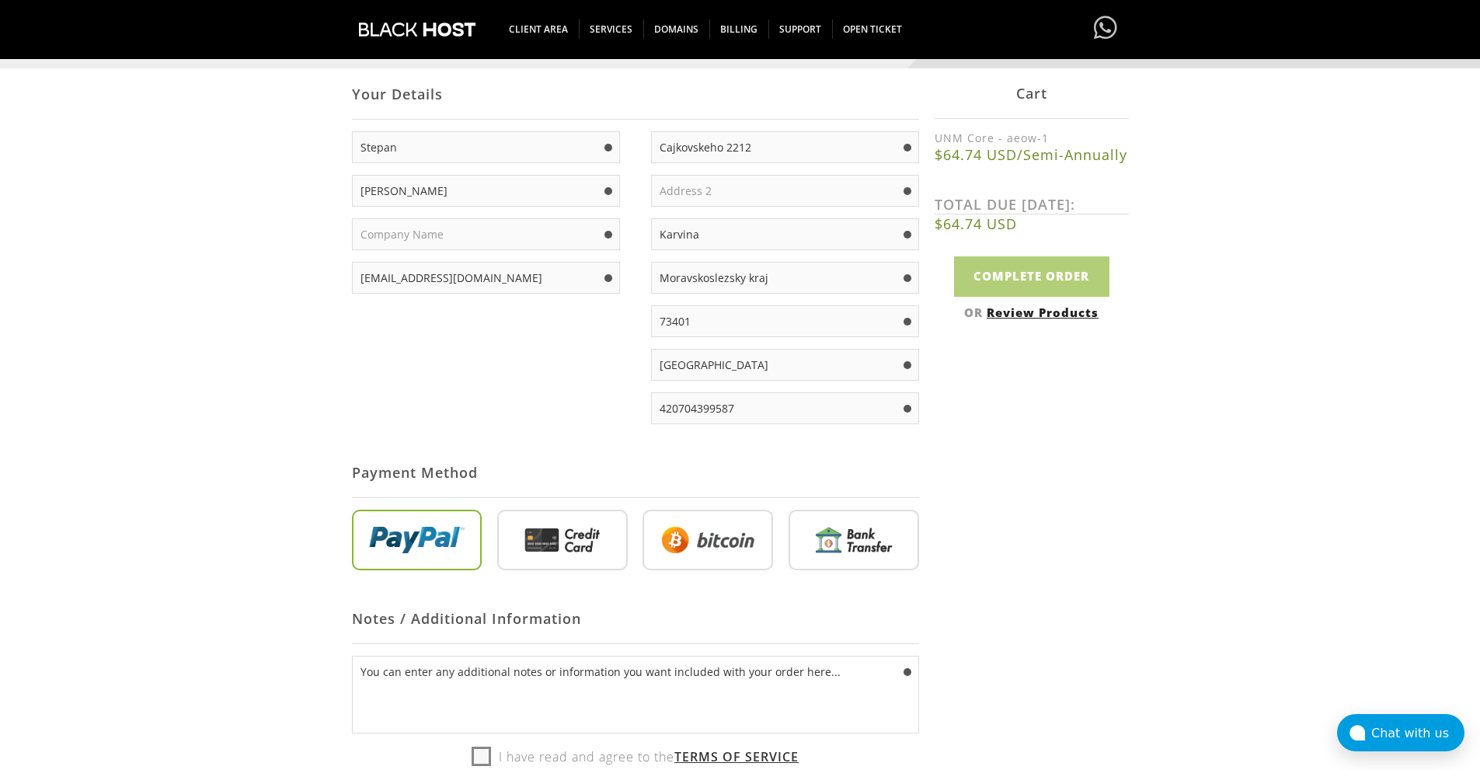
click at [565, 530] on input "radio" at bounding box center [562, 543] width 130 height 61
radio input "true"
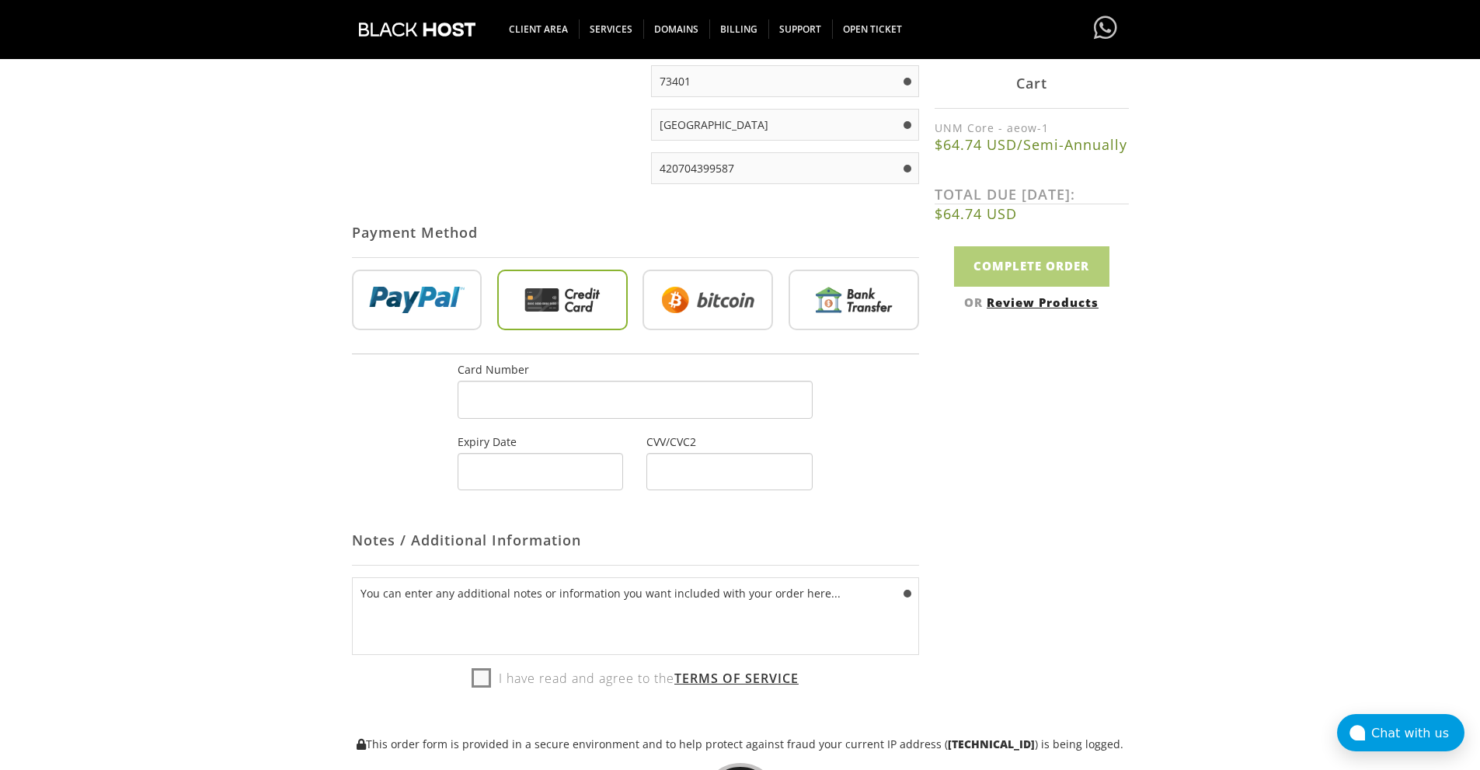
scroll to position [518, 0]
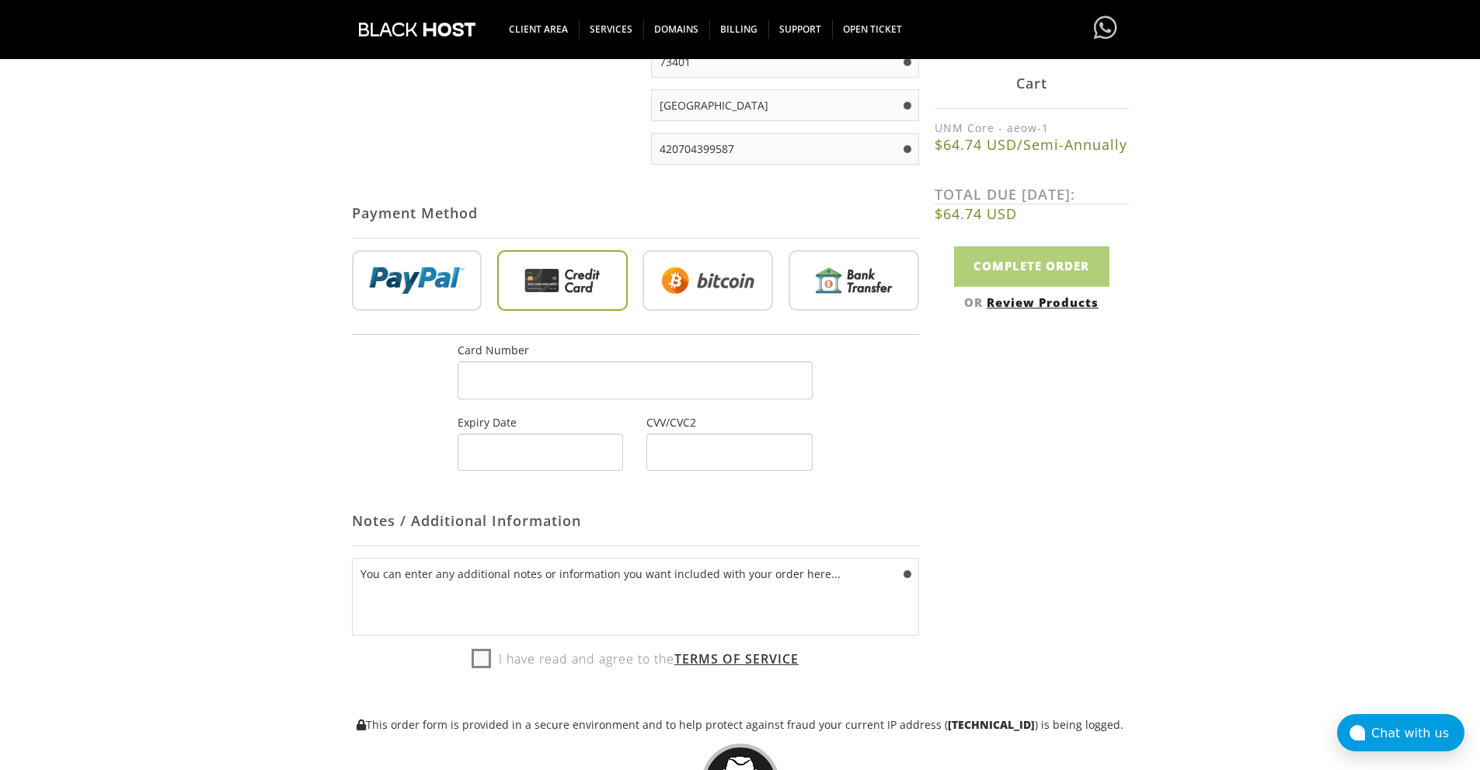
click at [946, 404] on div "Not Yet Registered? Click here to signup... Login Login Your Details Stepan Bar…" at bounding box center [740, 270] width 777 height 923
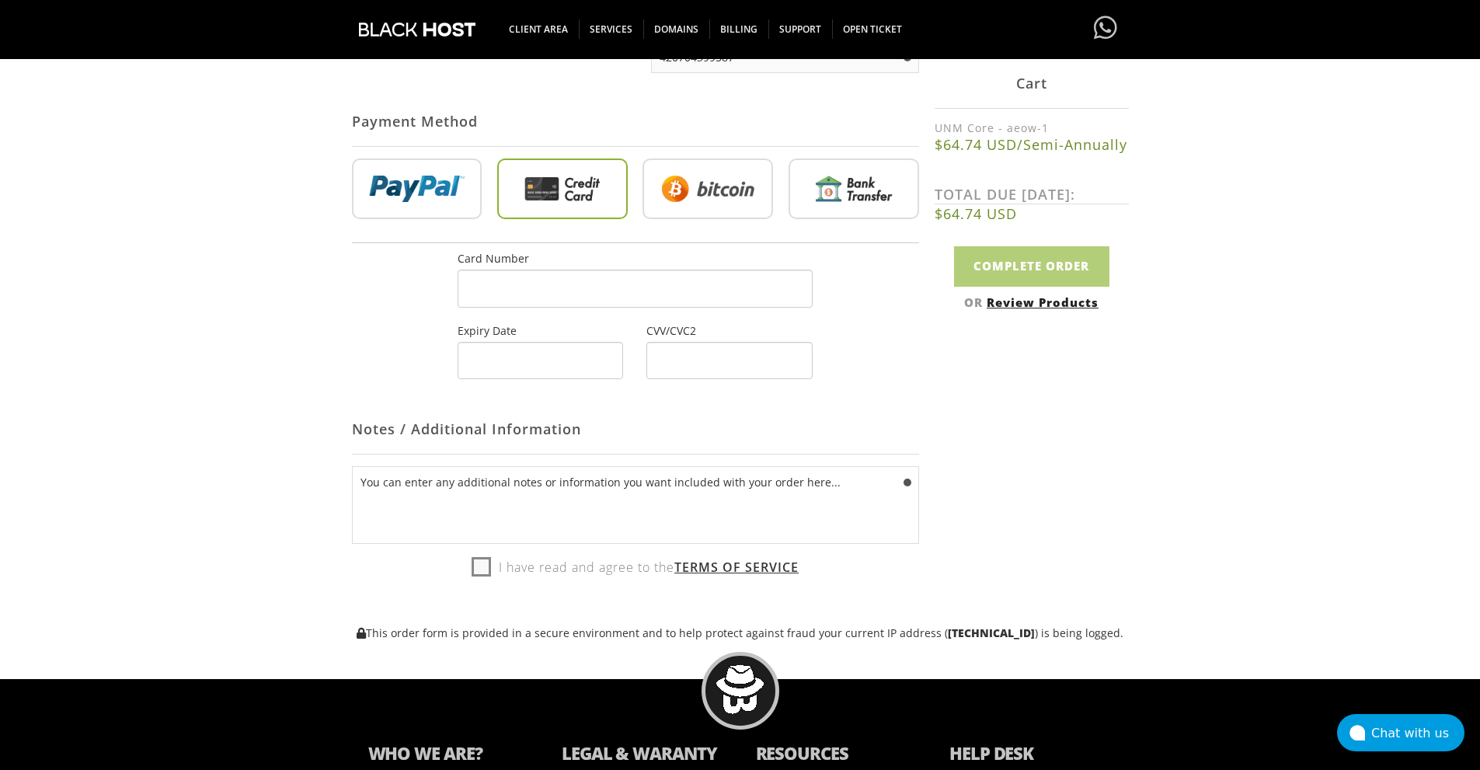
scroll to position [647, 0]
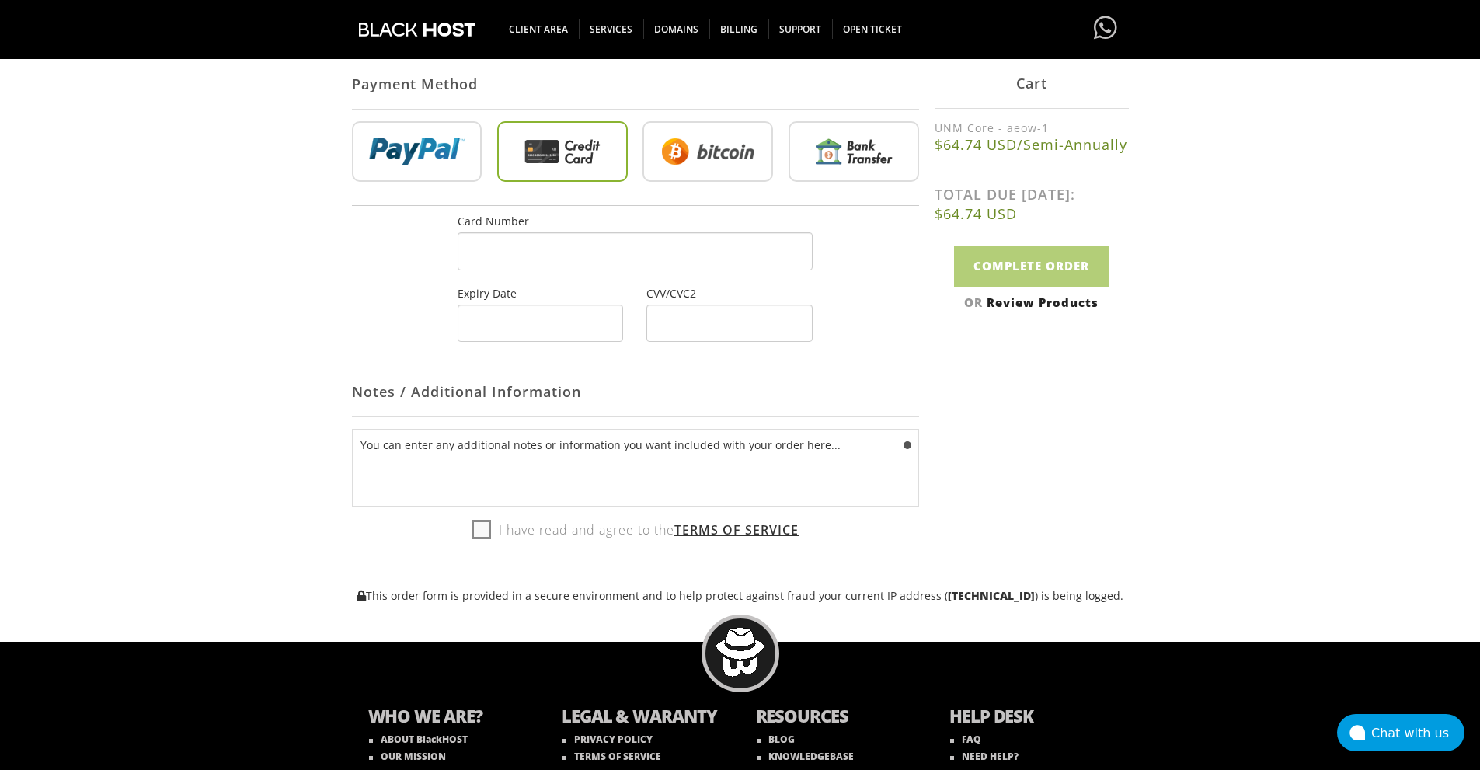
click at [479, 532] on label "I have read and agree to the Terms of Service" at bounding box center [634, 529] width 327 height 23
checkbox input "true"
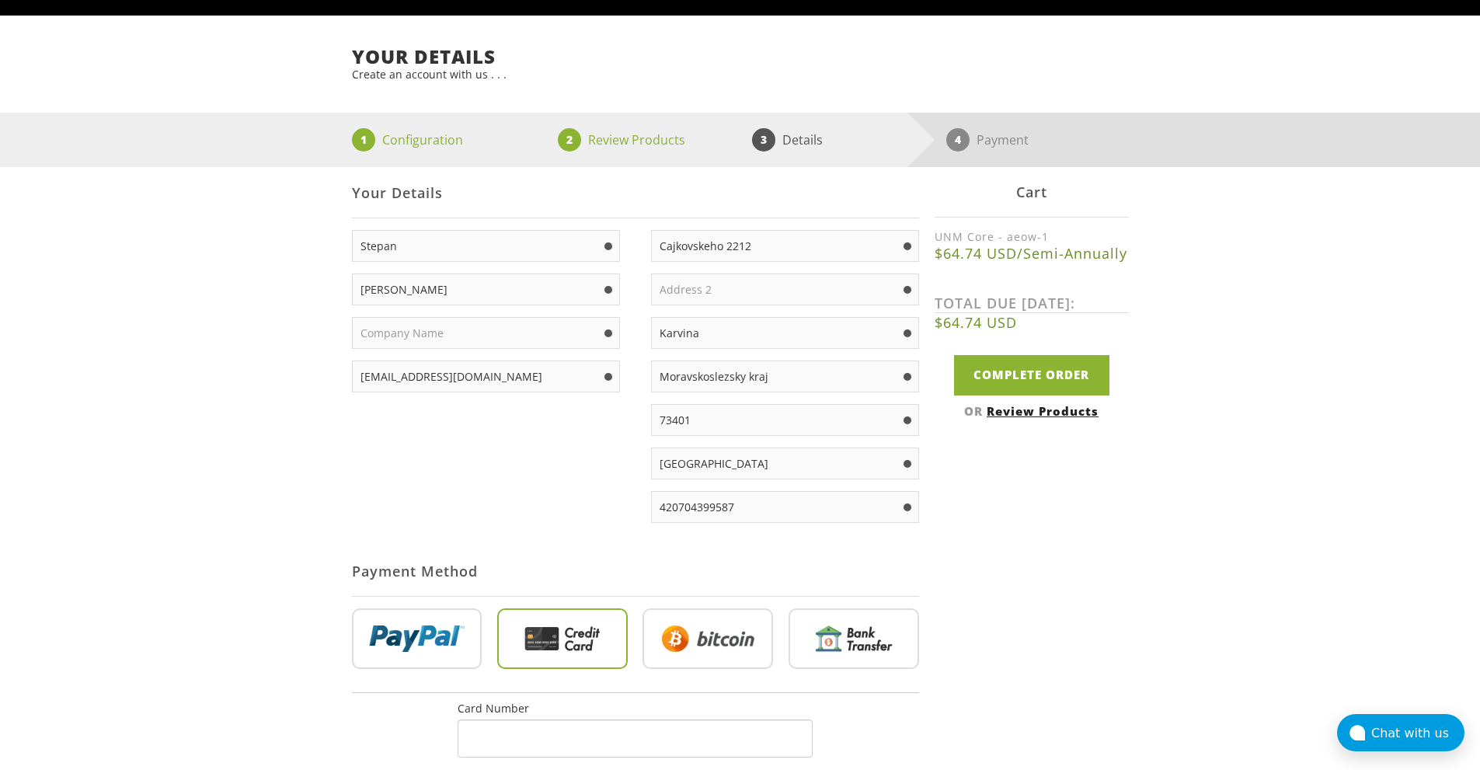
scroll to position [0, 0]
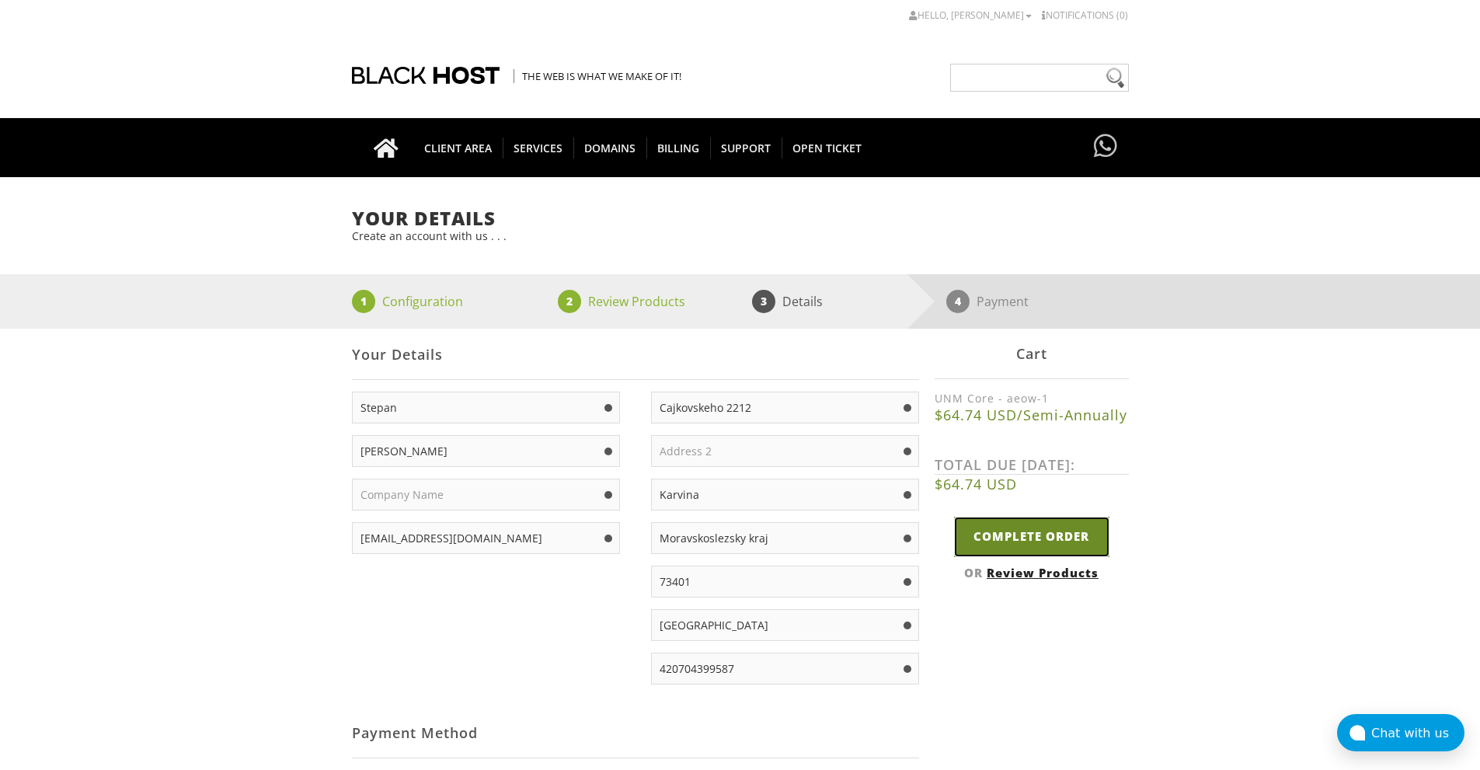
click at [1029, 534] on input "Complete Order" at bounding box center [1031, 537] width 155 height 40
type input "Please Wait..."
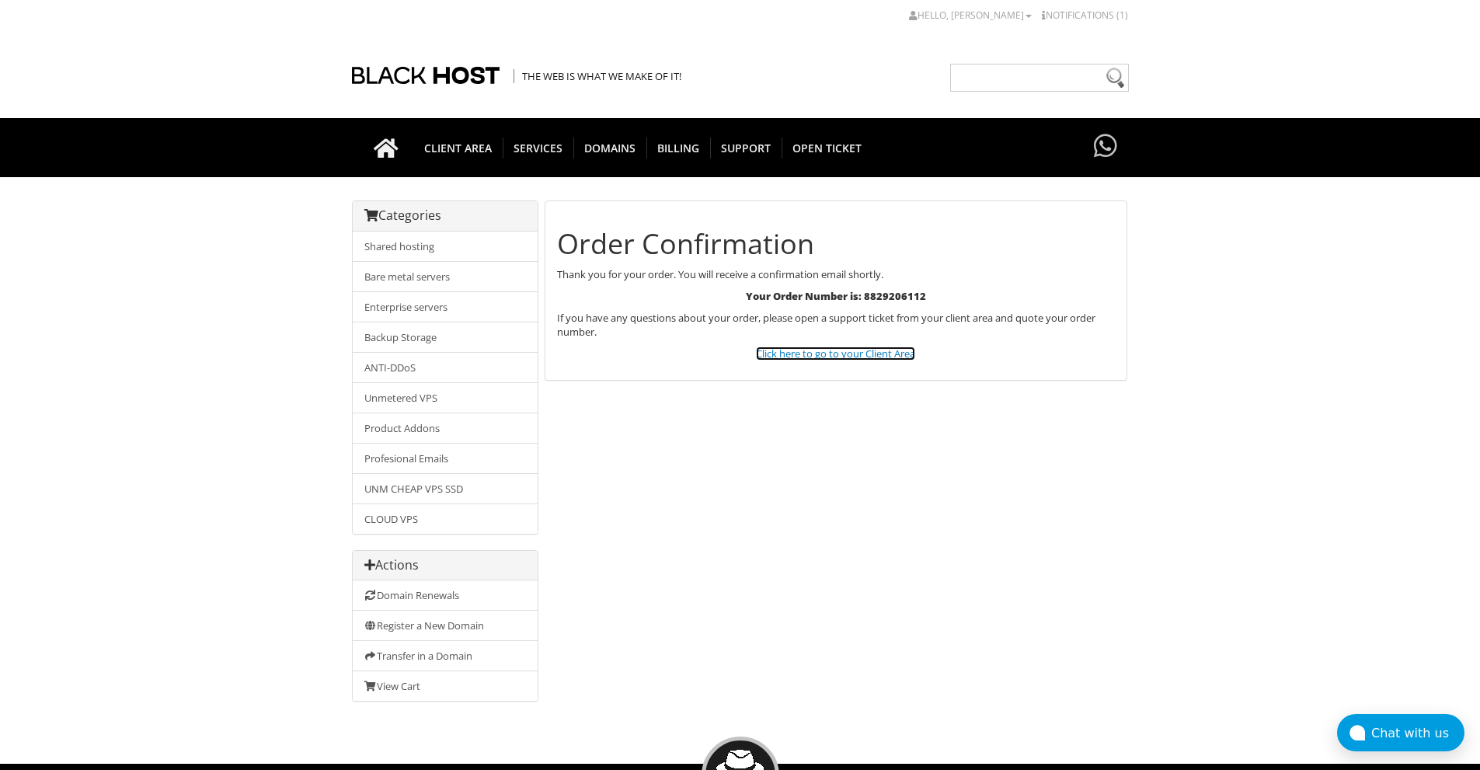
click at [857, 355] on link "Click here to go to your Client Area" at bounding box center [835, 353] width 159 height 14
